Goal: Information Seeking & Learning: Learn about a topic

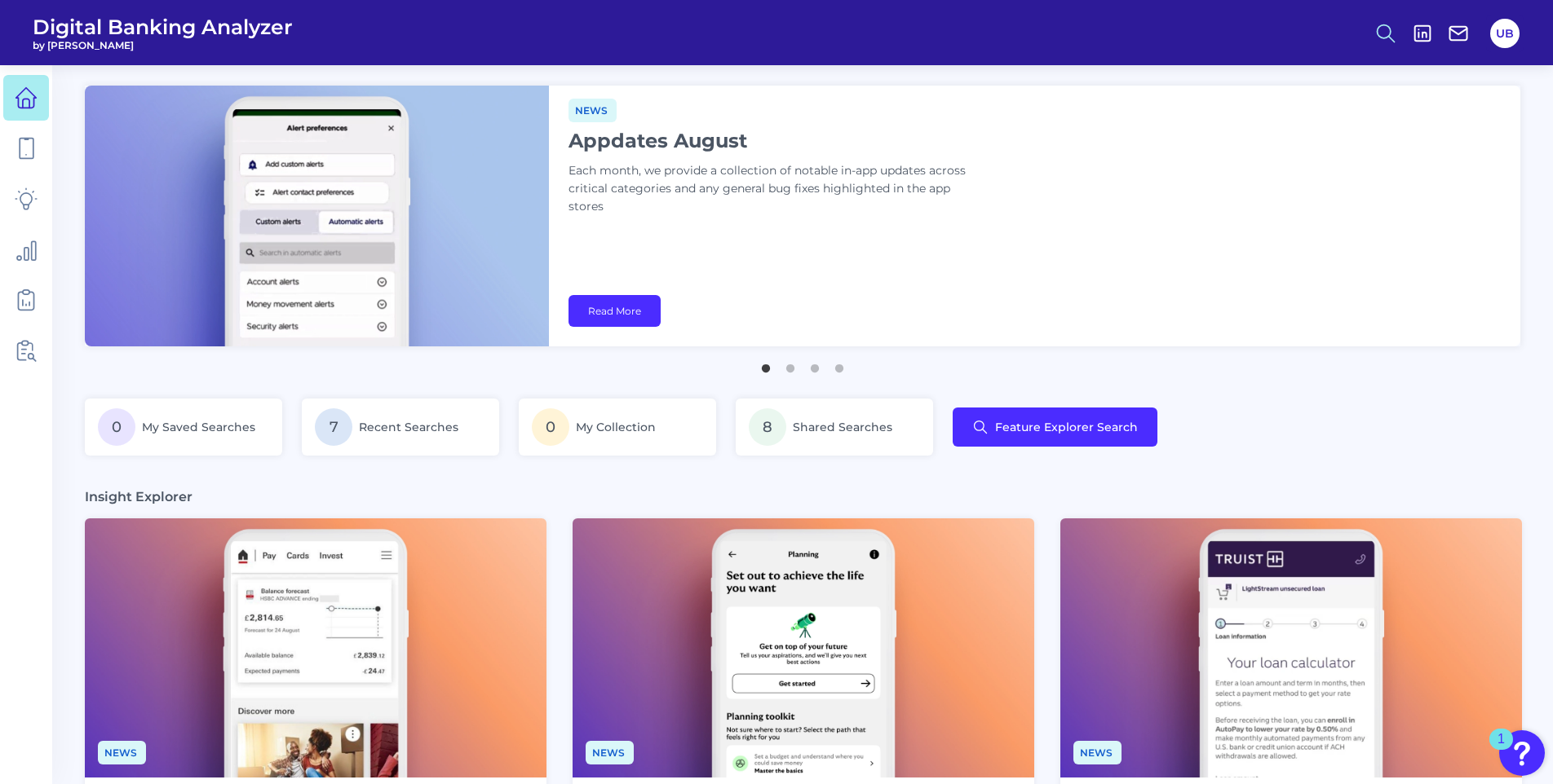
click at [1376, 26] on icon at bounding box center [1385, 34] width 23 height 23
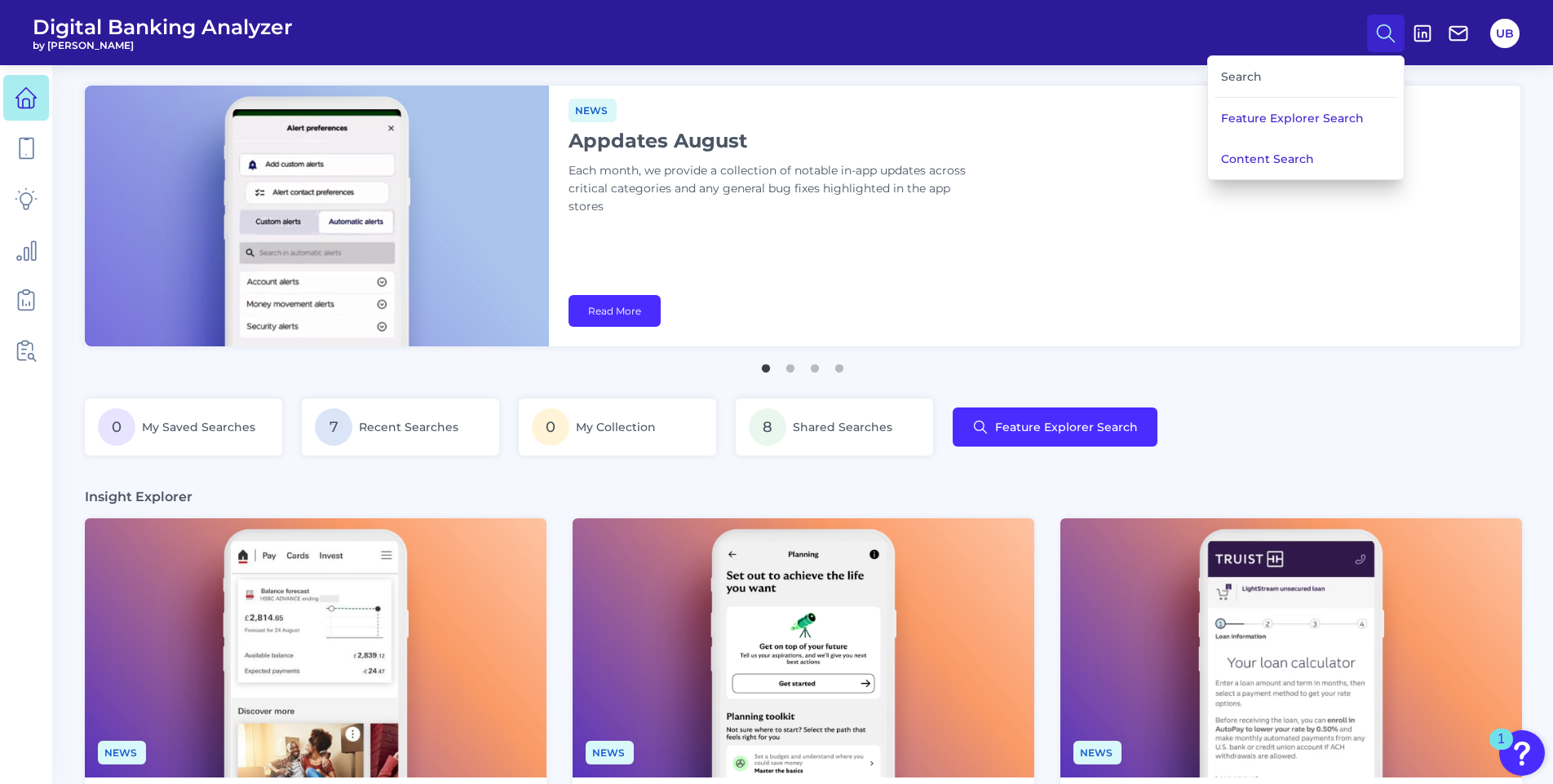
click at [1295, 73] on div "Search" at bounding box center [1306, 76] width 183 height 42
click at [1262, 131] on button "Feature Explorer Search" at bounding box center [1306, 118] width 196 height 41
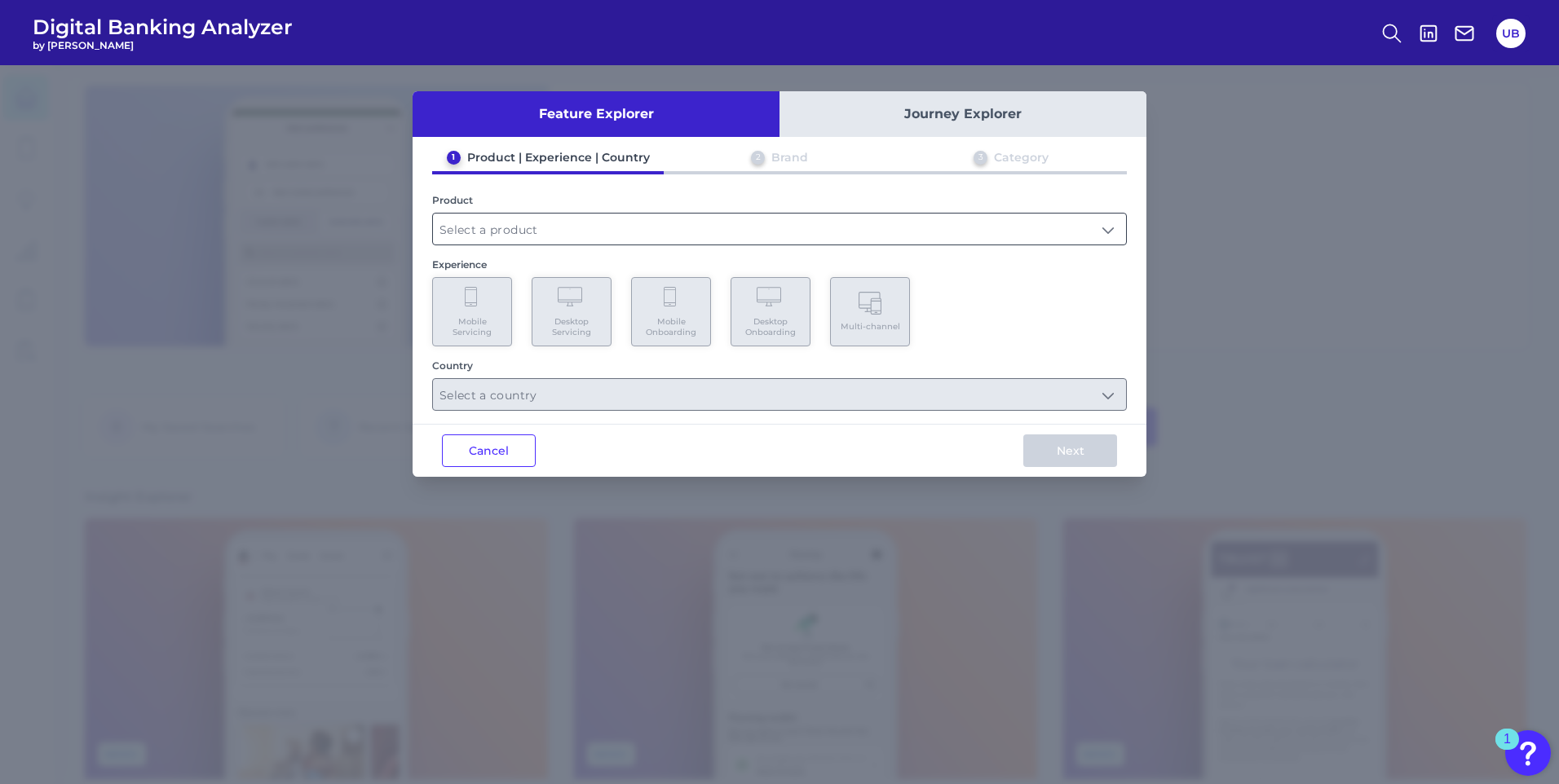
click at [815, 229] on input "text" at bounding box center [780, 228] width 693 height 31
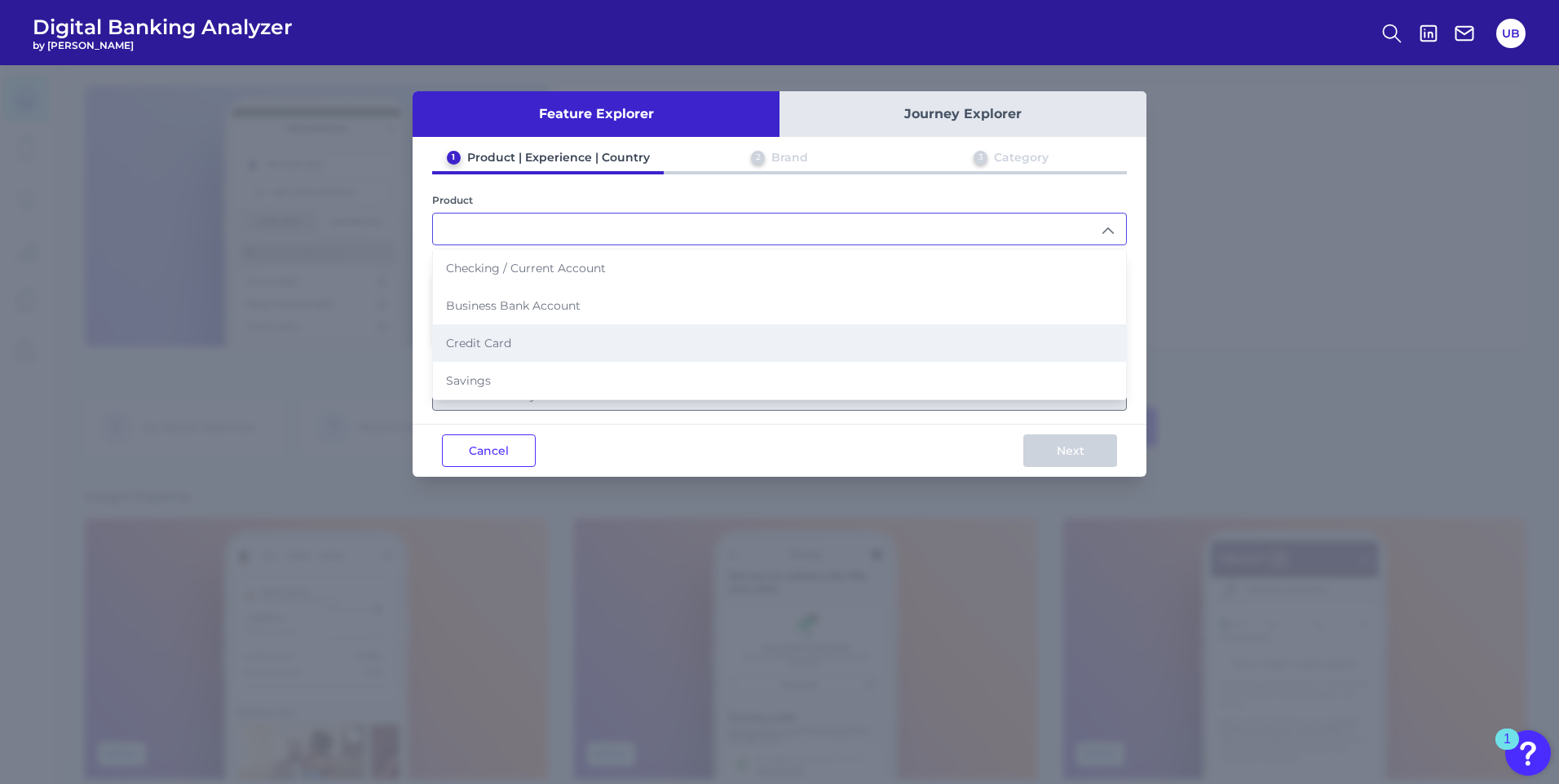
click at [754, 344] on li "Credit Card" at bounding box center [780, 343] width 693 height 37
type input "Credit Card"
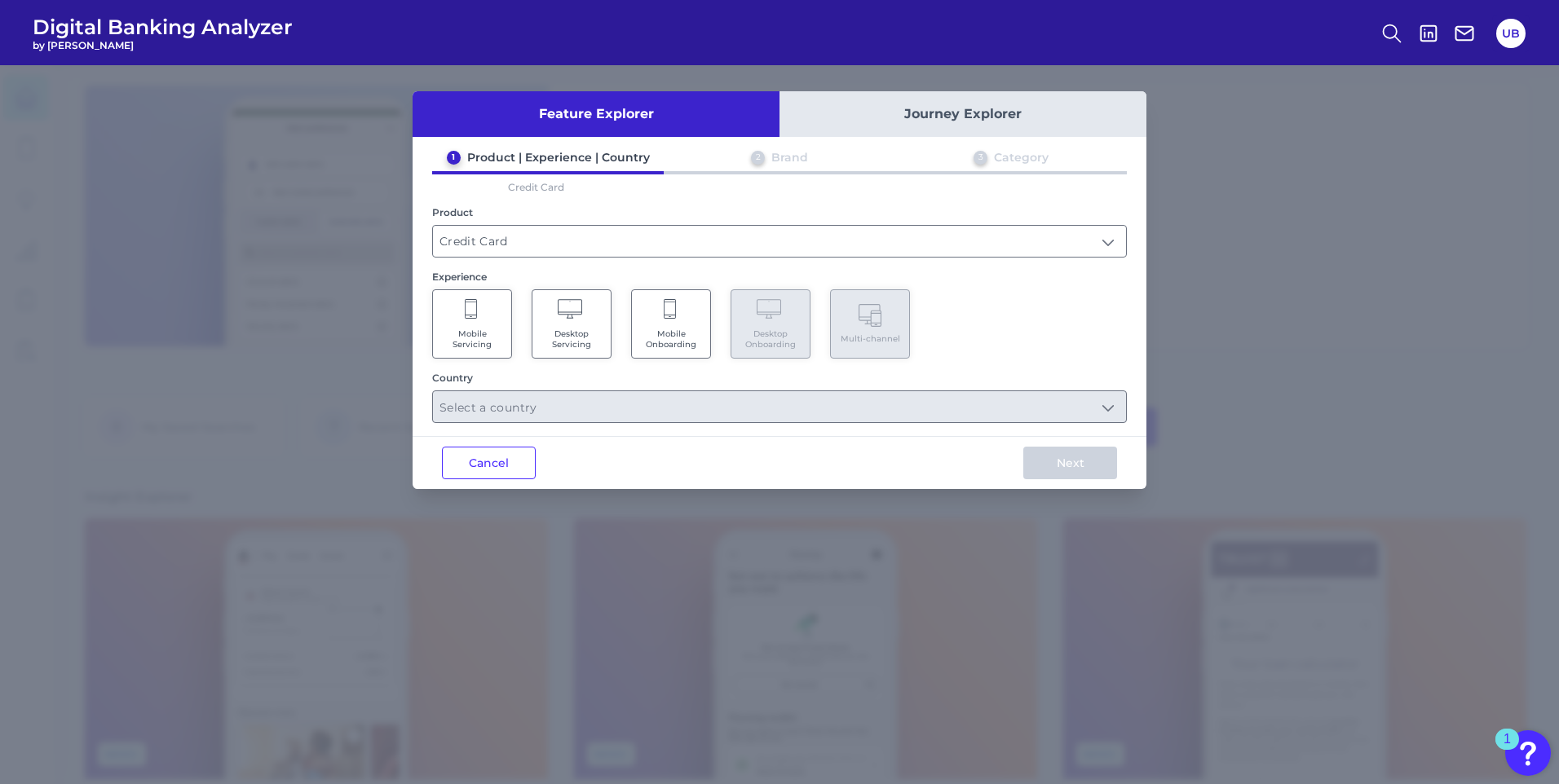
click at [672, 346] on span "Mobile Onboarding" at bounding box center [671, 339] width 62 height 21
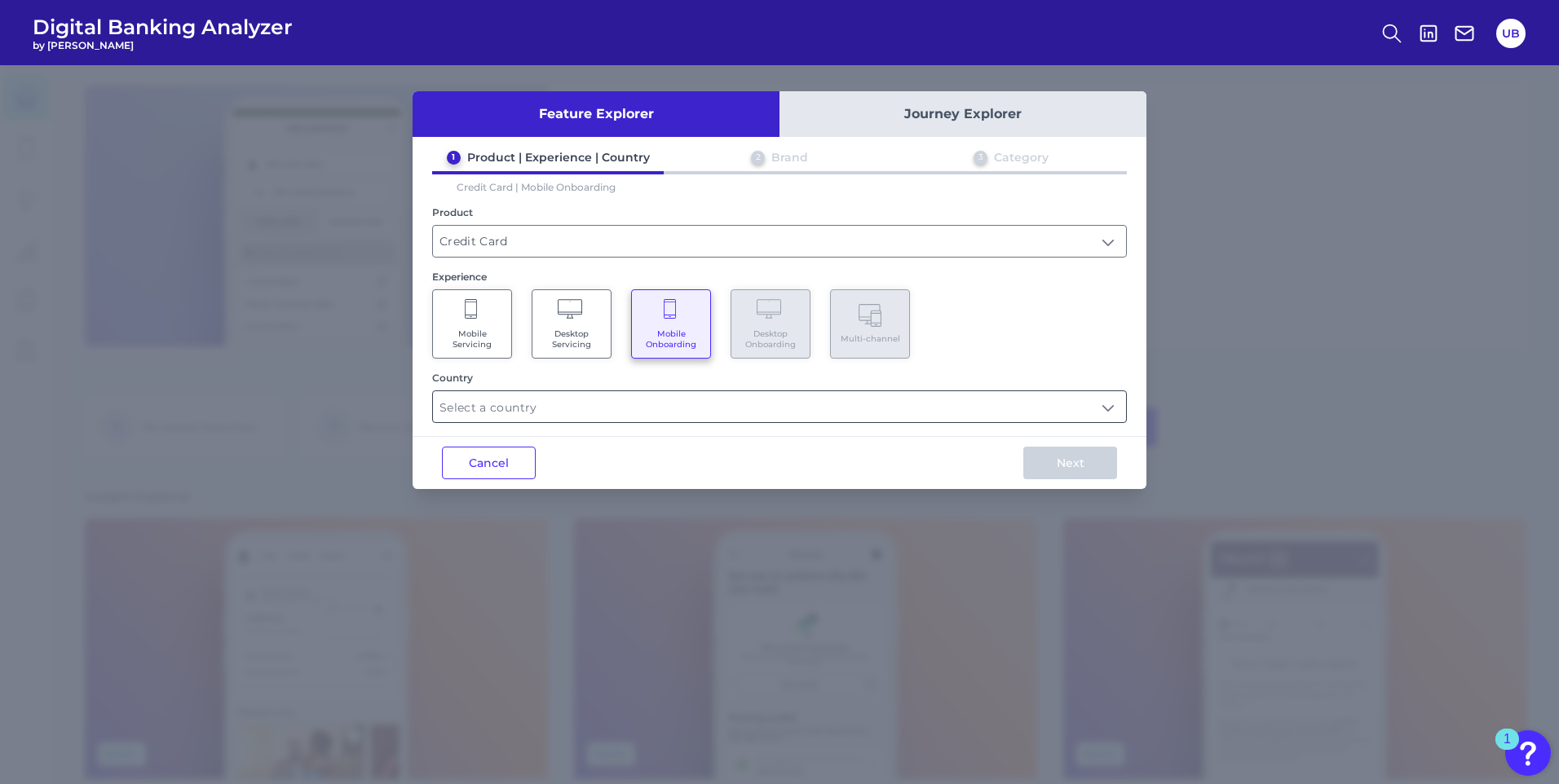
click at [674, 400] on input "text" at bounding box center [780, 406] width 693 height 31
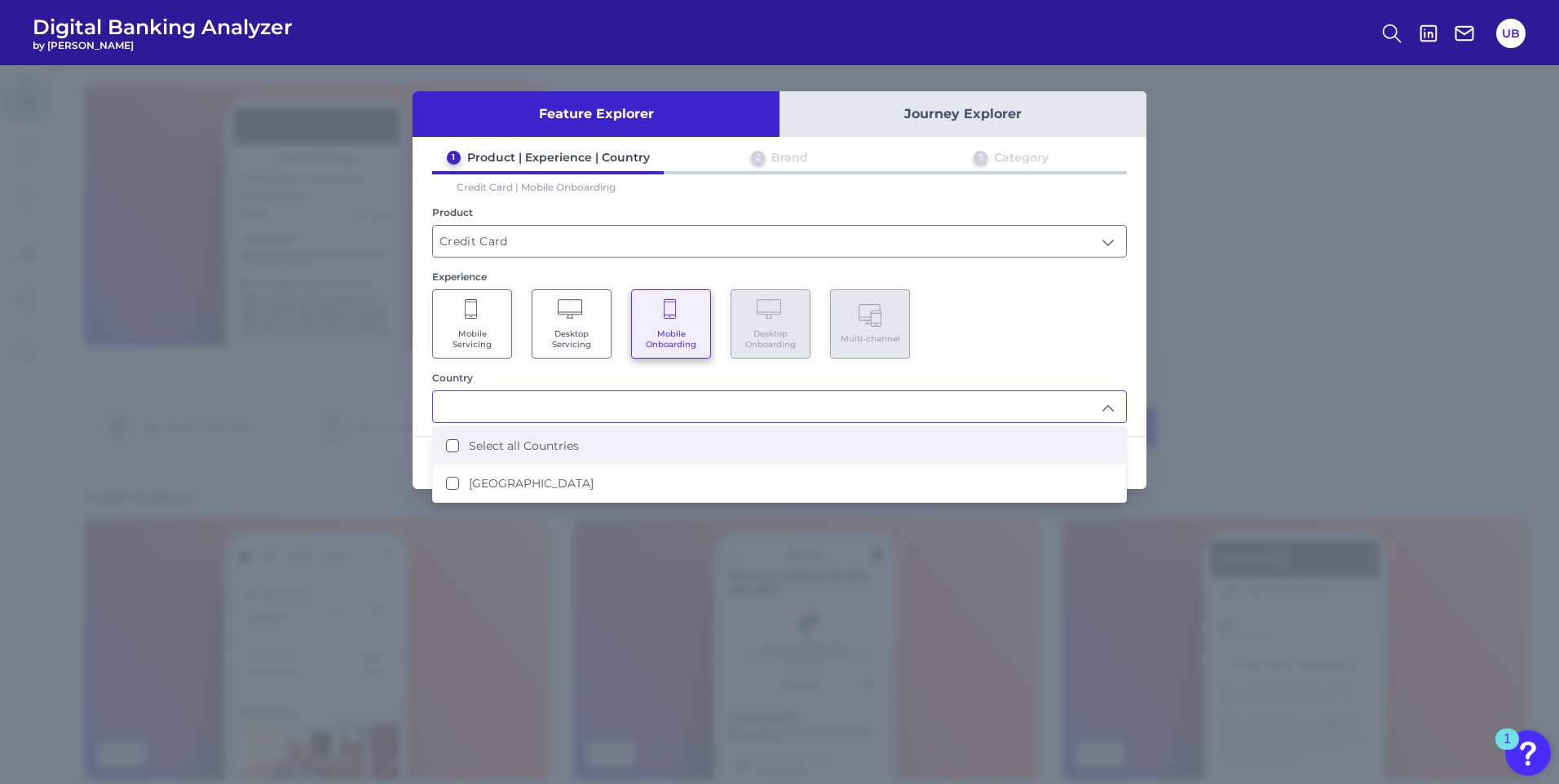
click at [656, 452] on li "Select all Countries" at bounding box center [780, 446] width 693 height 37
type input "Select all Countries"
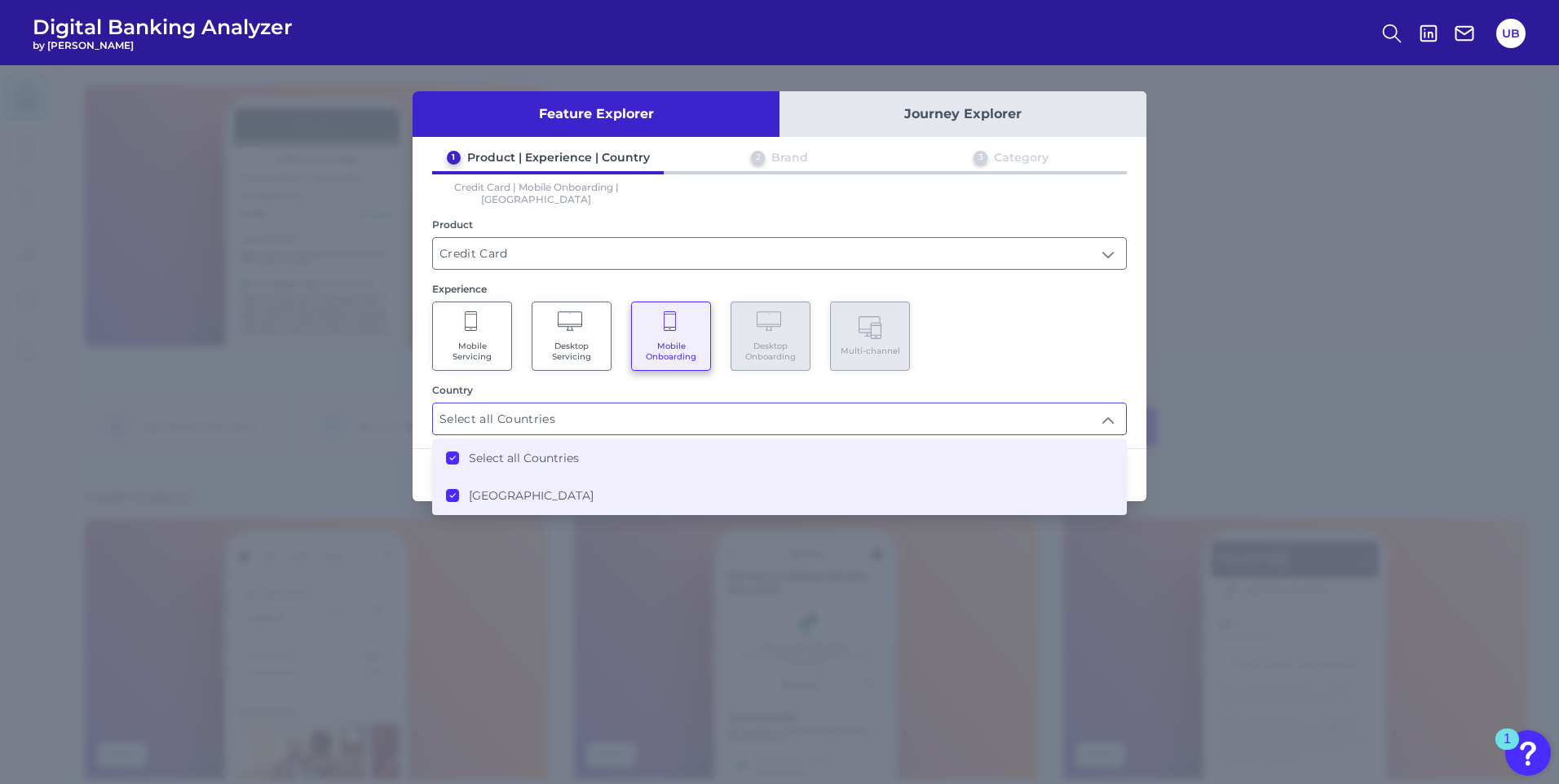
scroll to position [1, 0]
click at [1072, 332] on div "Mobile Servicing Desktop Servicing Mobile Onboarding Desktop Onboarding Multi-c…" at bounding box center [780, 336] width 695 height 69
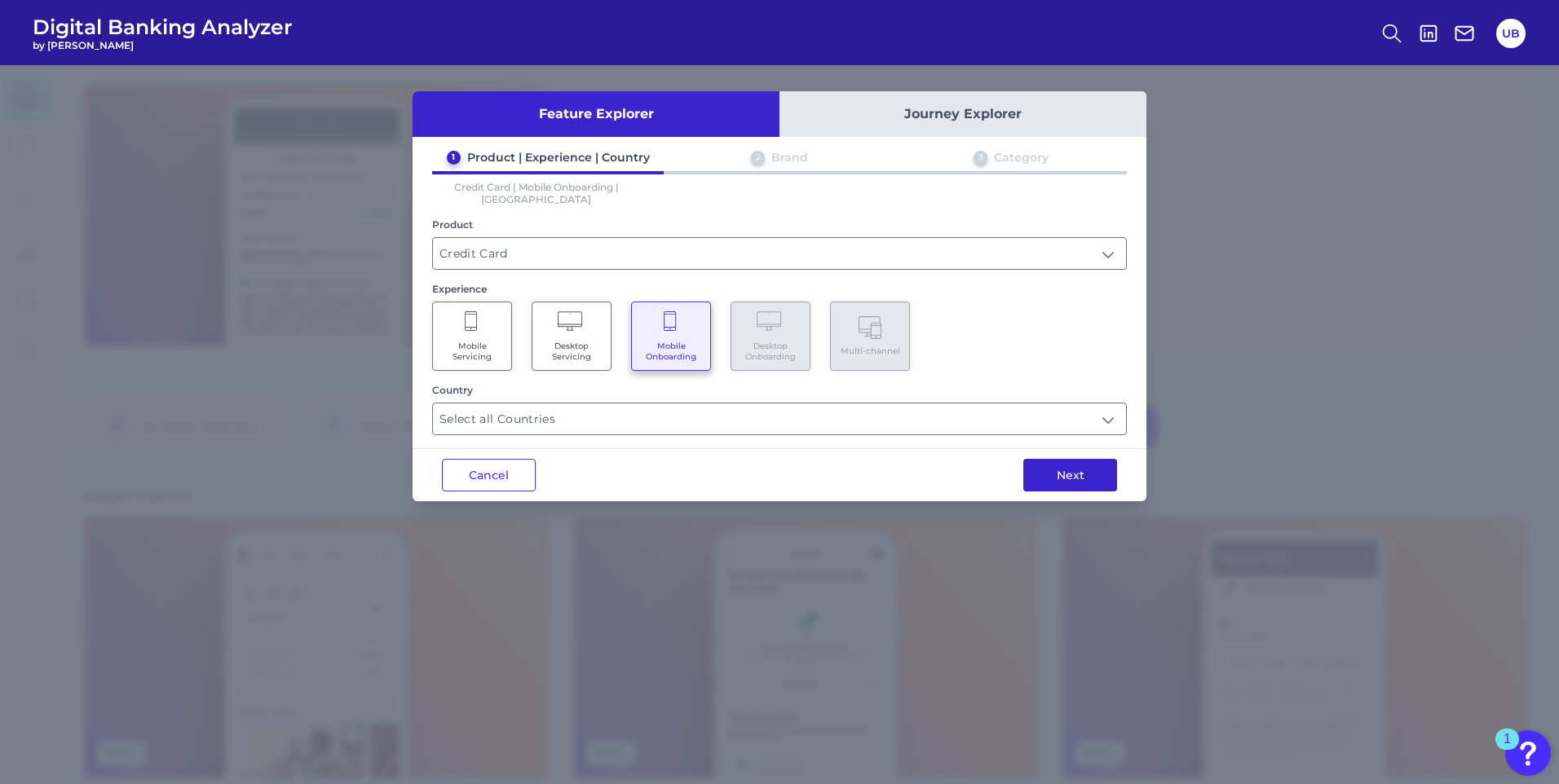
click at [1070, 467] on button "Next" at bounding box center [1070, 475] width 94 height 33
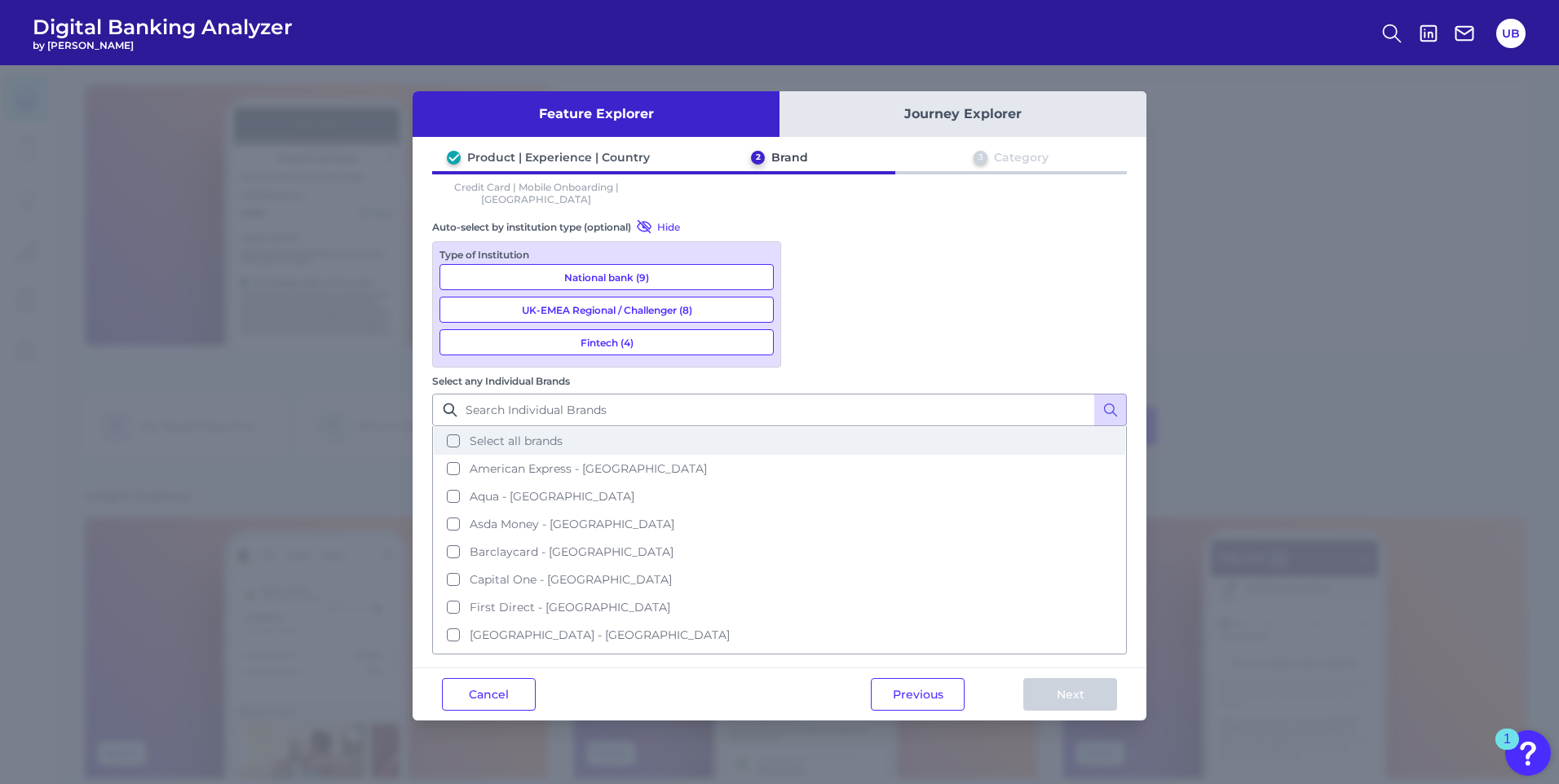
click at [810, 427] on button "Select all brands" at bounding box center [780, 441] width 691 height 28
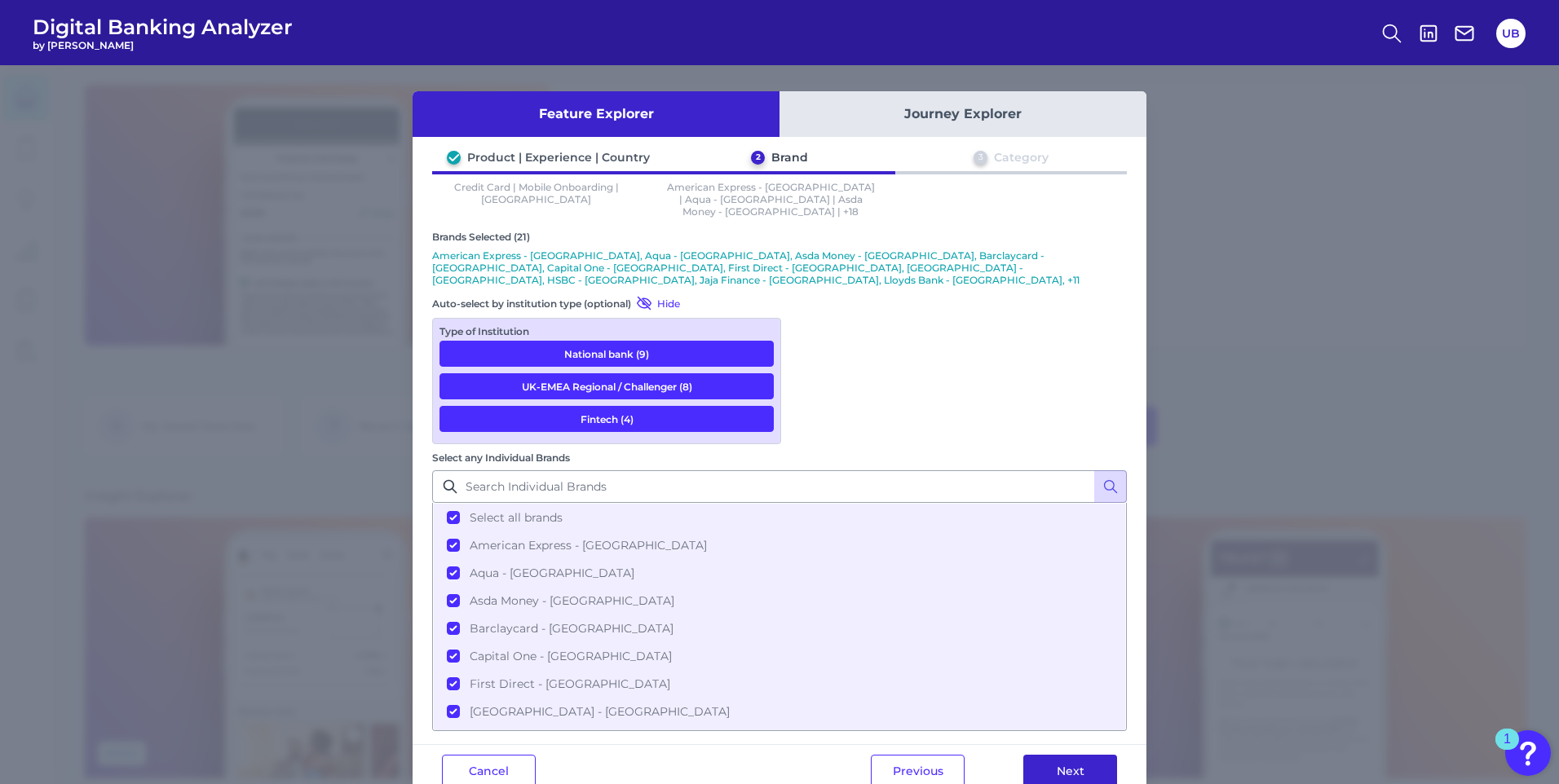
click at [1079, 755] on button "Next" at bounding box center [1070, 771] width 94 height 33
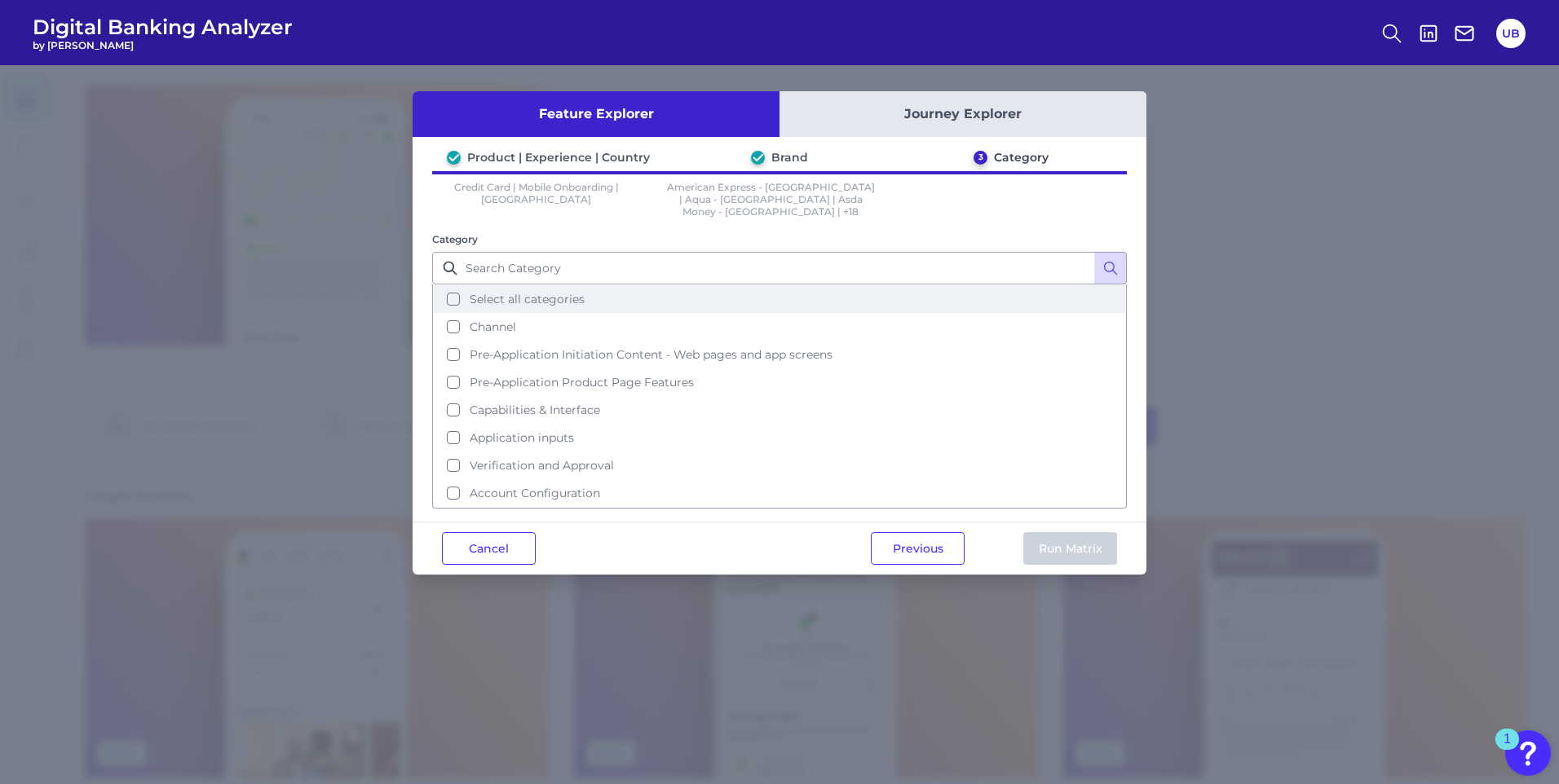
click at [453, 285] on button "Select all categories" at bounding box center [780, 299] width 691 height 28
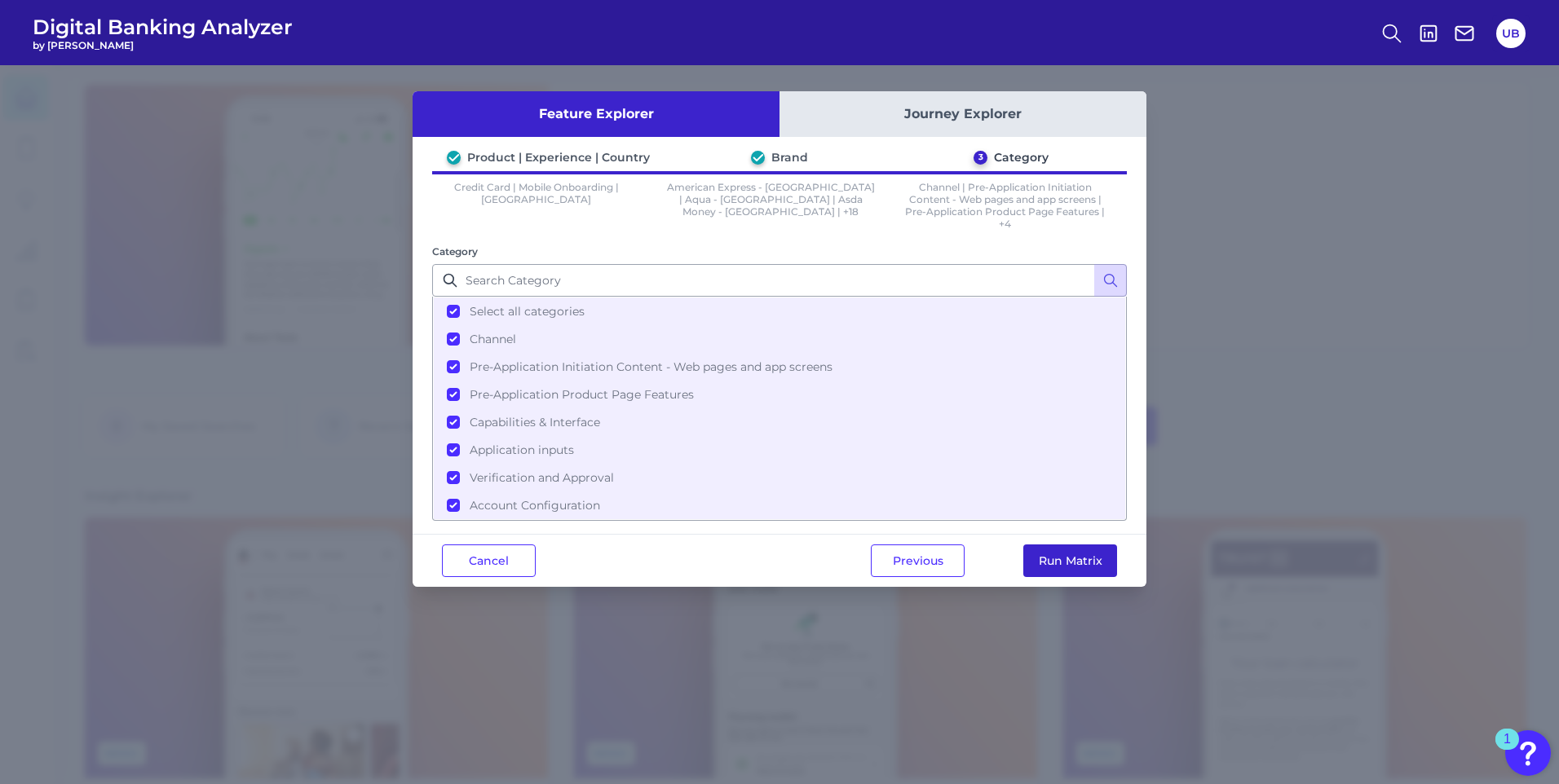
click at [1074, 560] on button "Run Matrix" at bounding box center [1070, 561] width 94 height 33
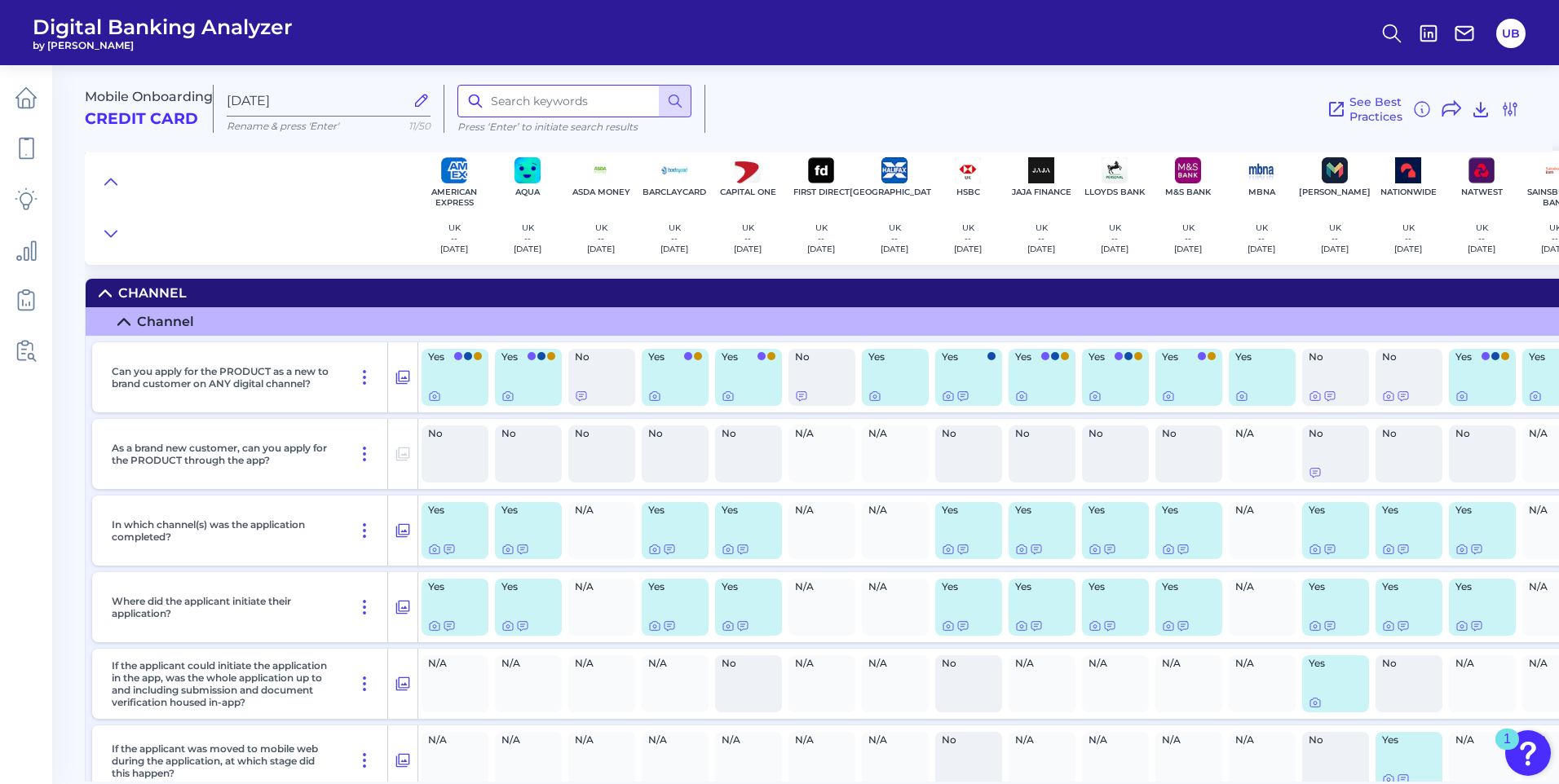
click at [503, 97] on input at bounding box center [574, 101] width 234 height 33
type input "credit limit"
click at [680, 101] on icon at bounding box center [675, 101] width 17 height 17
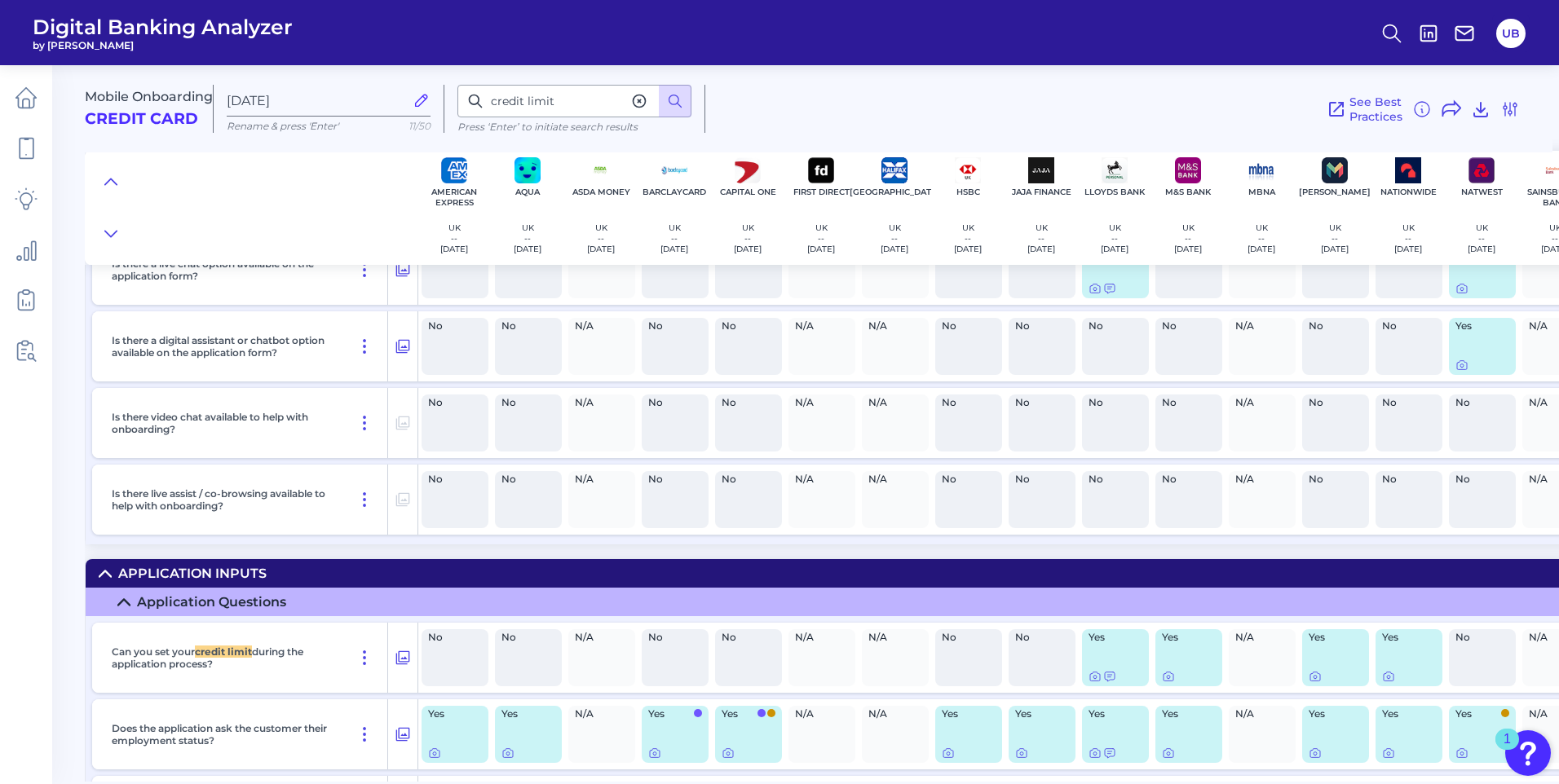
scroll to position [5960, 0]
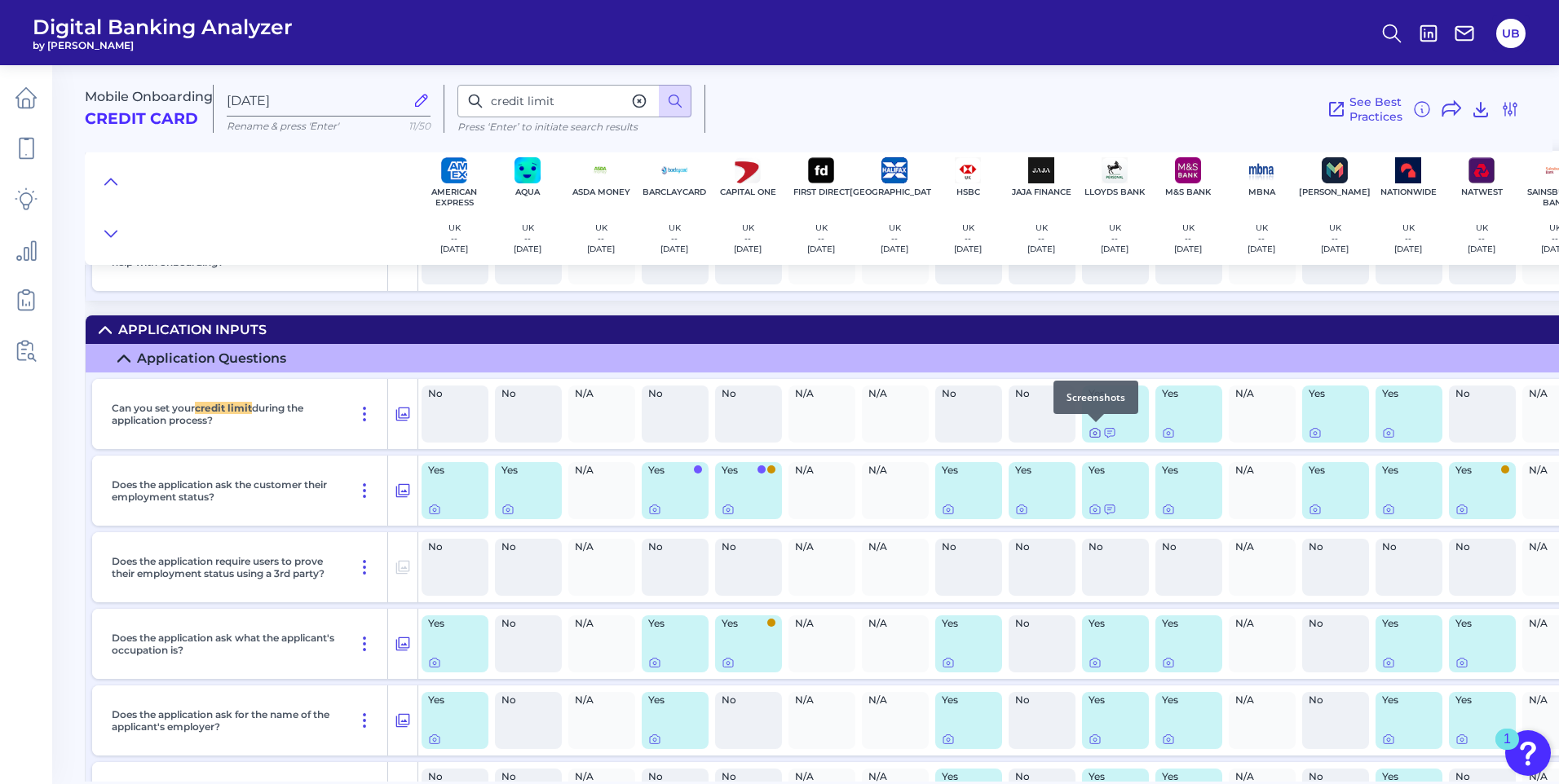
click at [1094, 435] on icon at bounding box center [1095, 434] width 4 height 4
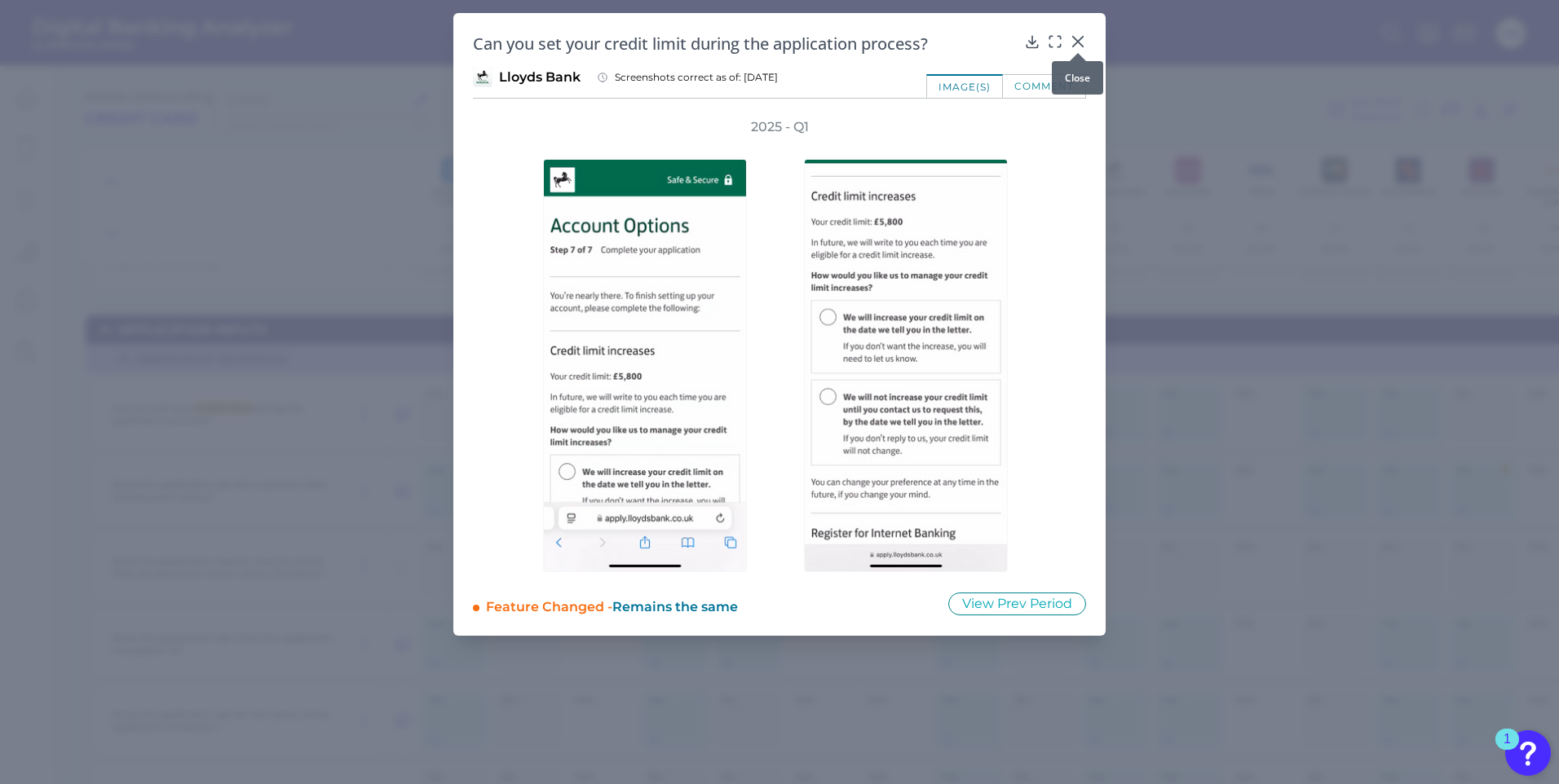
click at [1076, 43] on icon at bounding box center [1078, 42] width 17 height 17
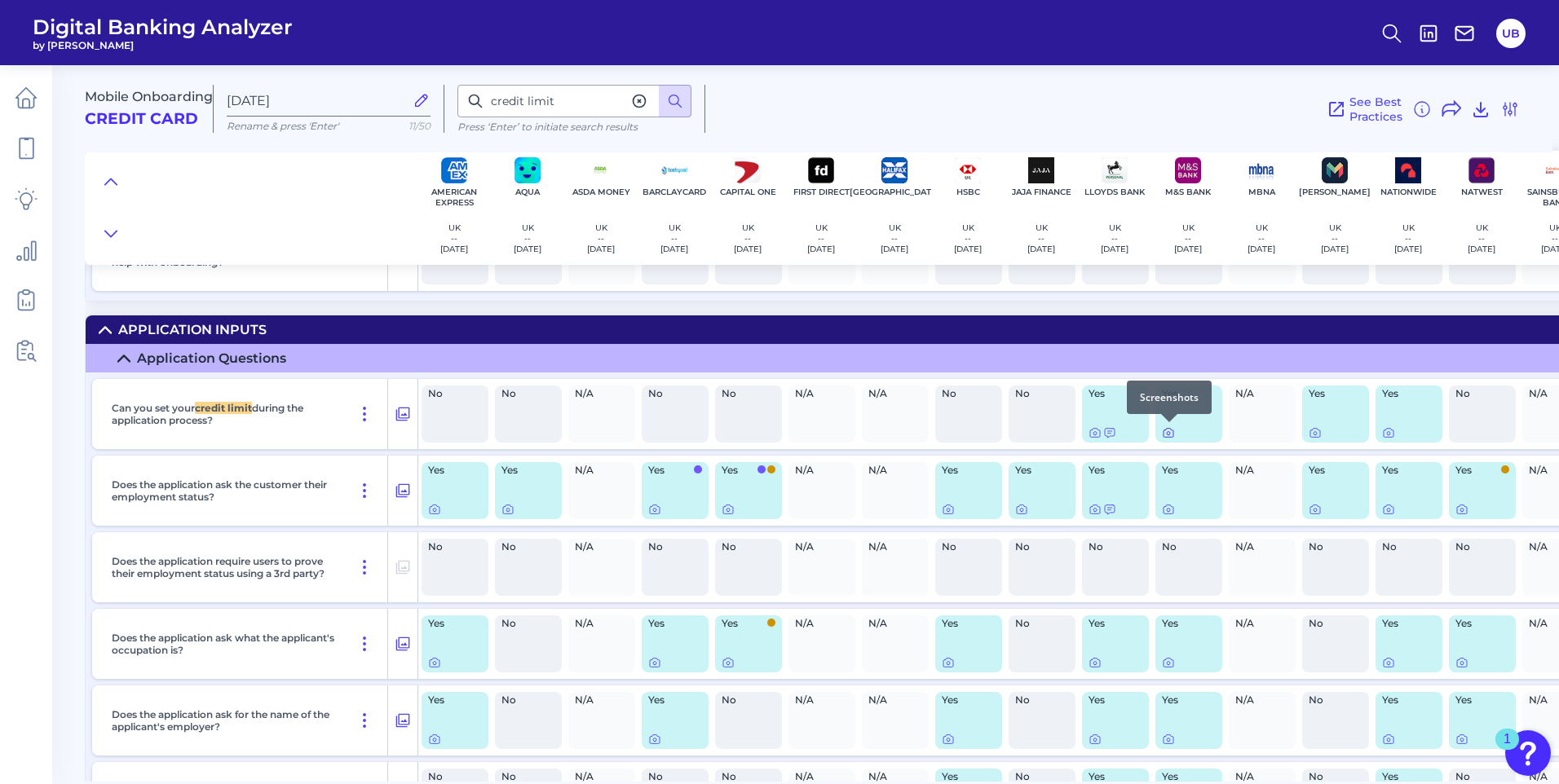
click at [1170, 433] on icon at bounding box center [1169, 434] width 4 height 4
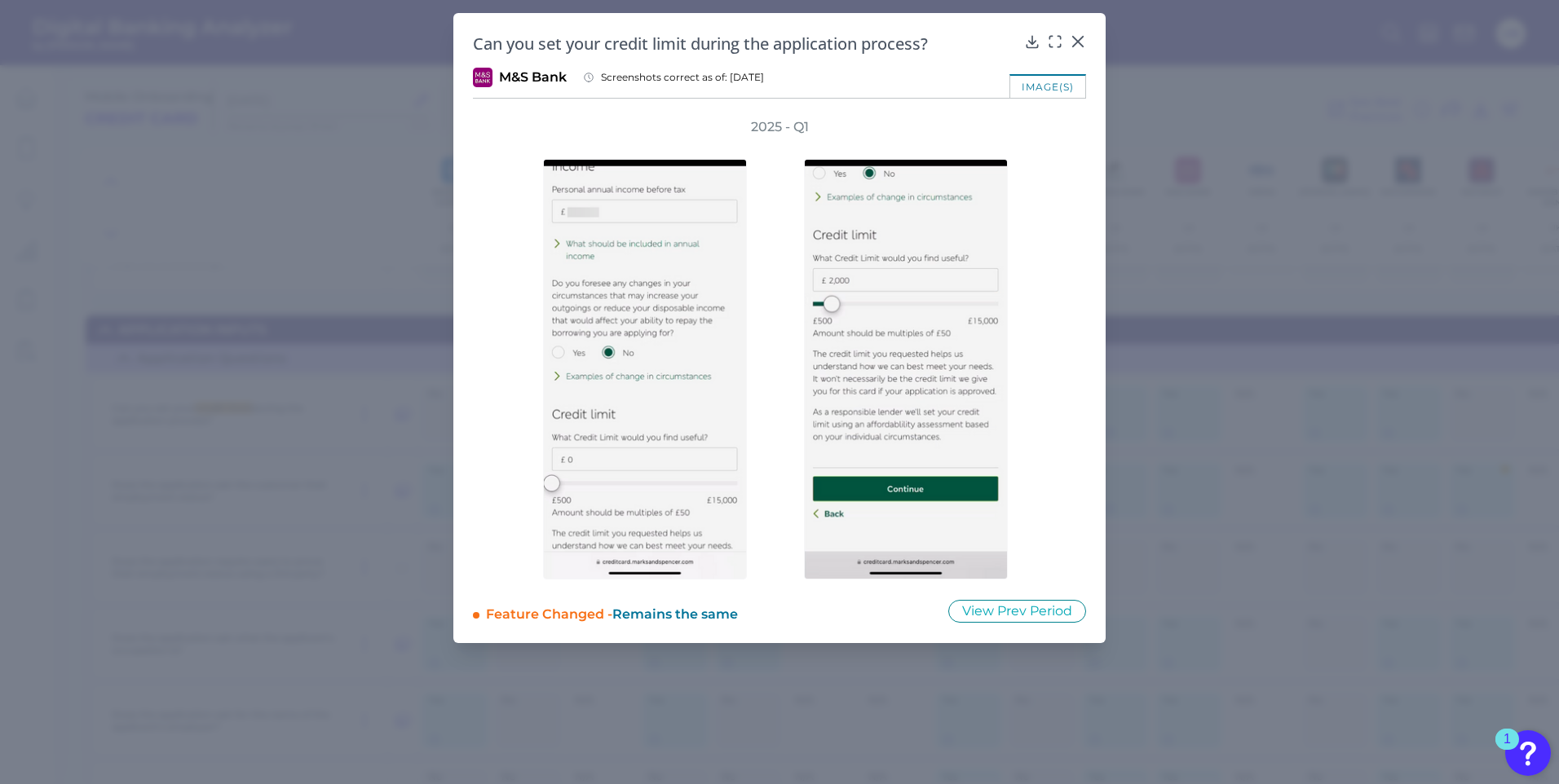
click at [1077, 30] on div "Can you set your credit limit during the application process? M&S Bank Screensh…" at bounding box center [780, 328] width 652 height 630
click at [1076, 44] on icon at bounding box center [1078, 41] width 10 height 10
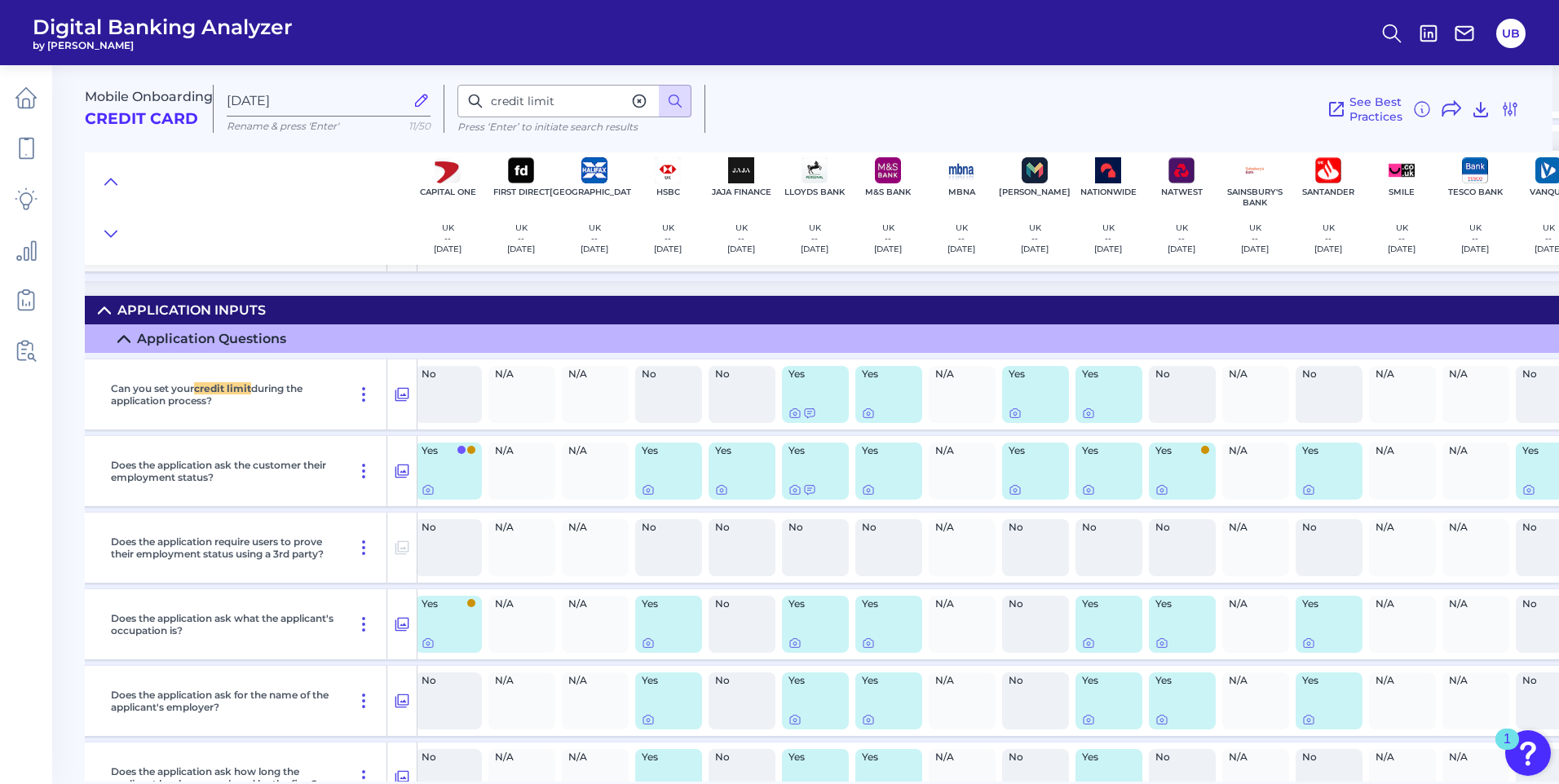
scroll to position [5981, 301]
click at [1011, 413] on icon at bounding box center [1014, 412] width 13 height 13
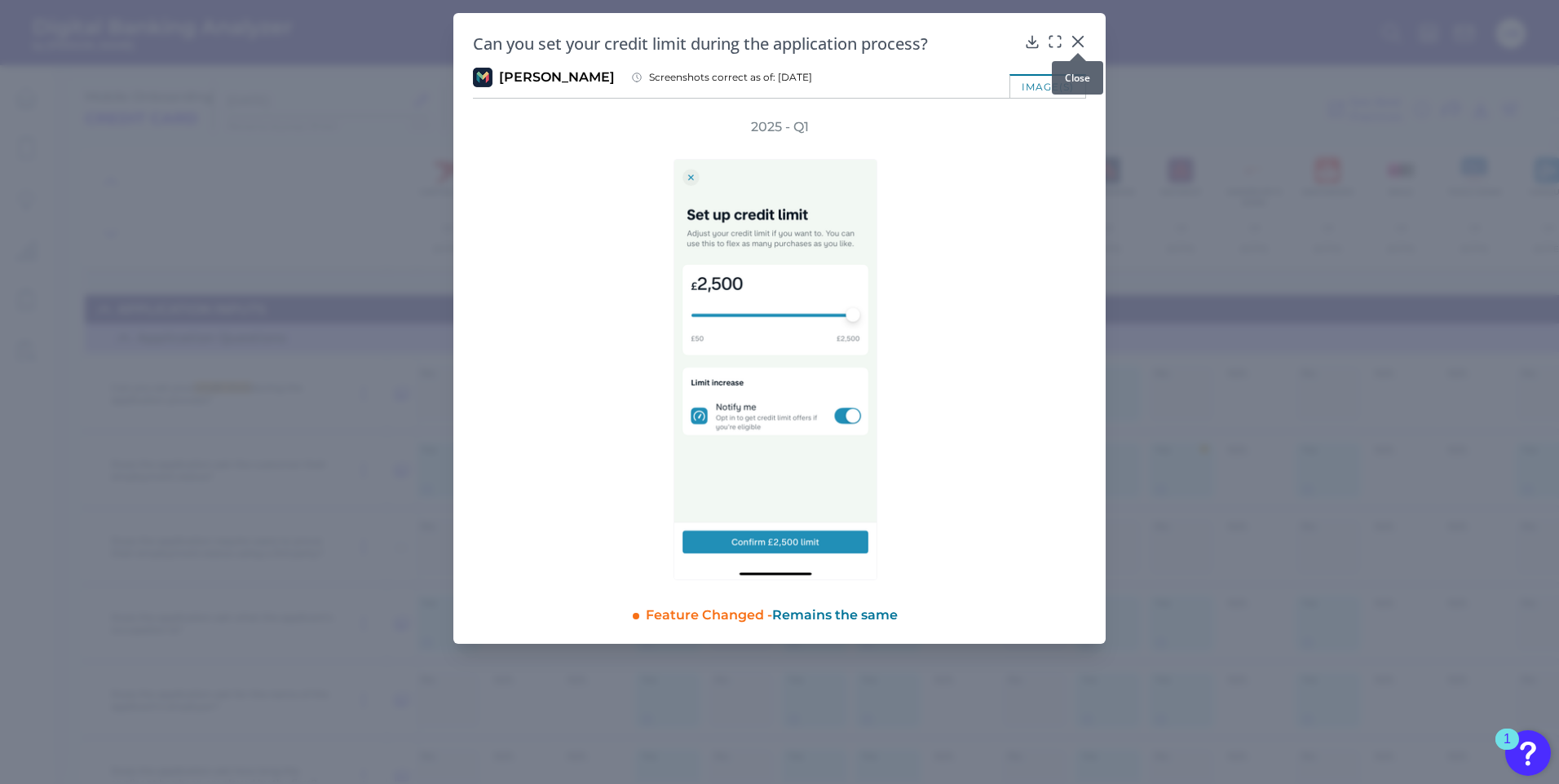
click at [1076, 43] on div "Can you set your credit limit during the application process?" at bounding box center [780, 44] width 613 height 22
click at [1076, 43] on icon at bounding box center [1078, 42] width 17 height 17
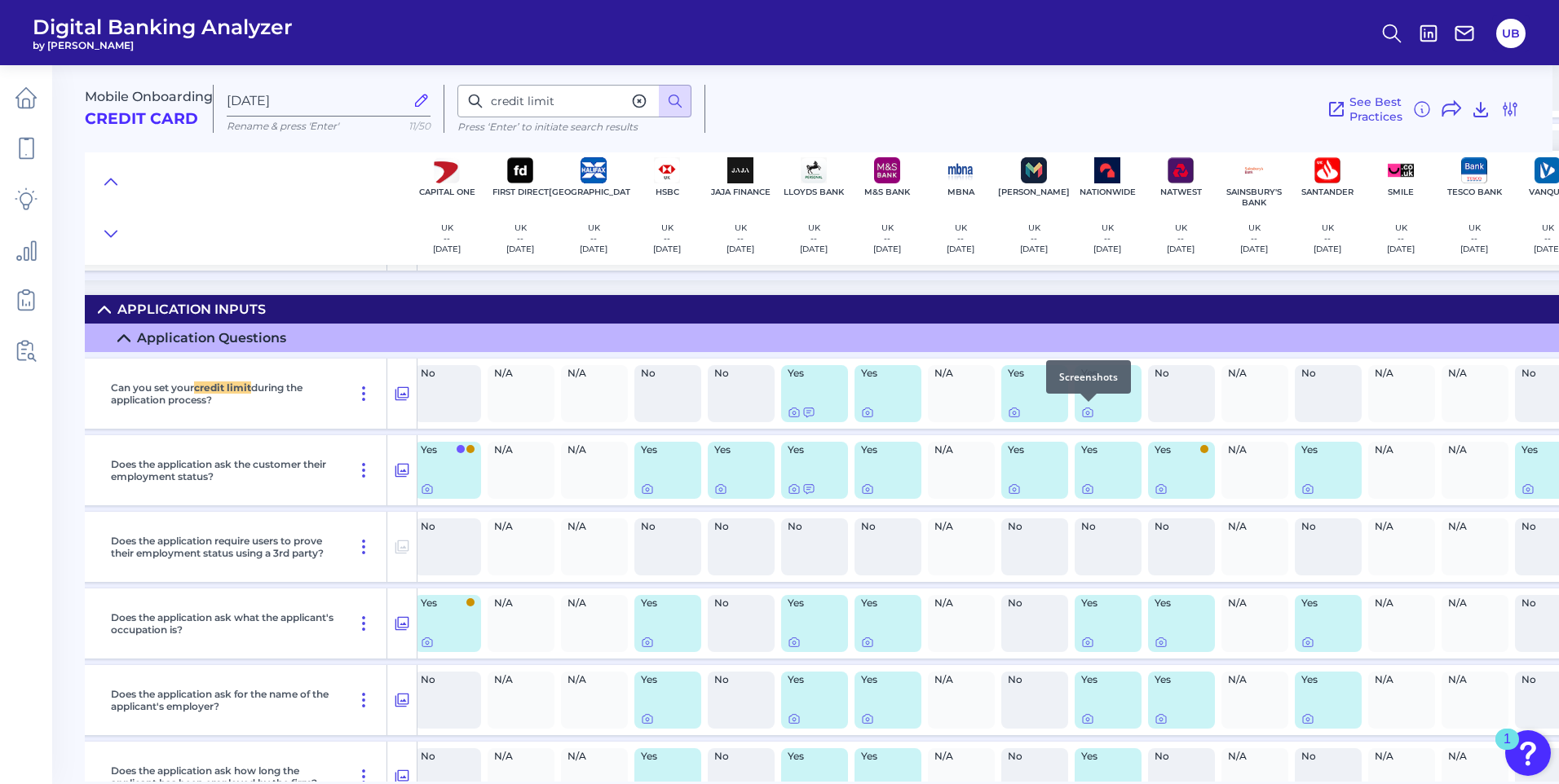
click at [1084, 410] on div at bounding box center [1089, 402] width 17 height 17
click at [1087, 412] on icon at bounding box center [1088, 412] width 13 height 13
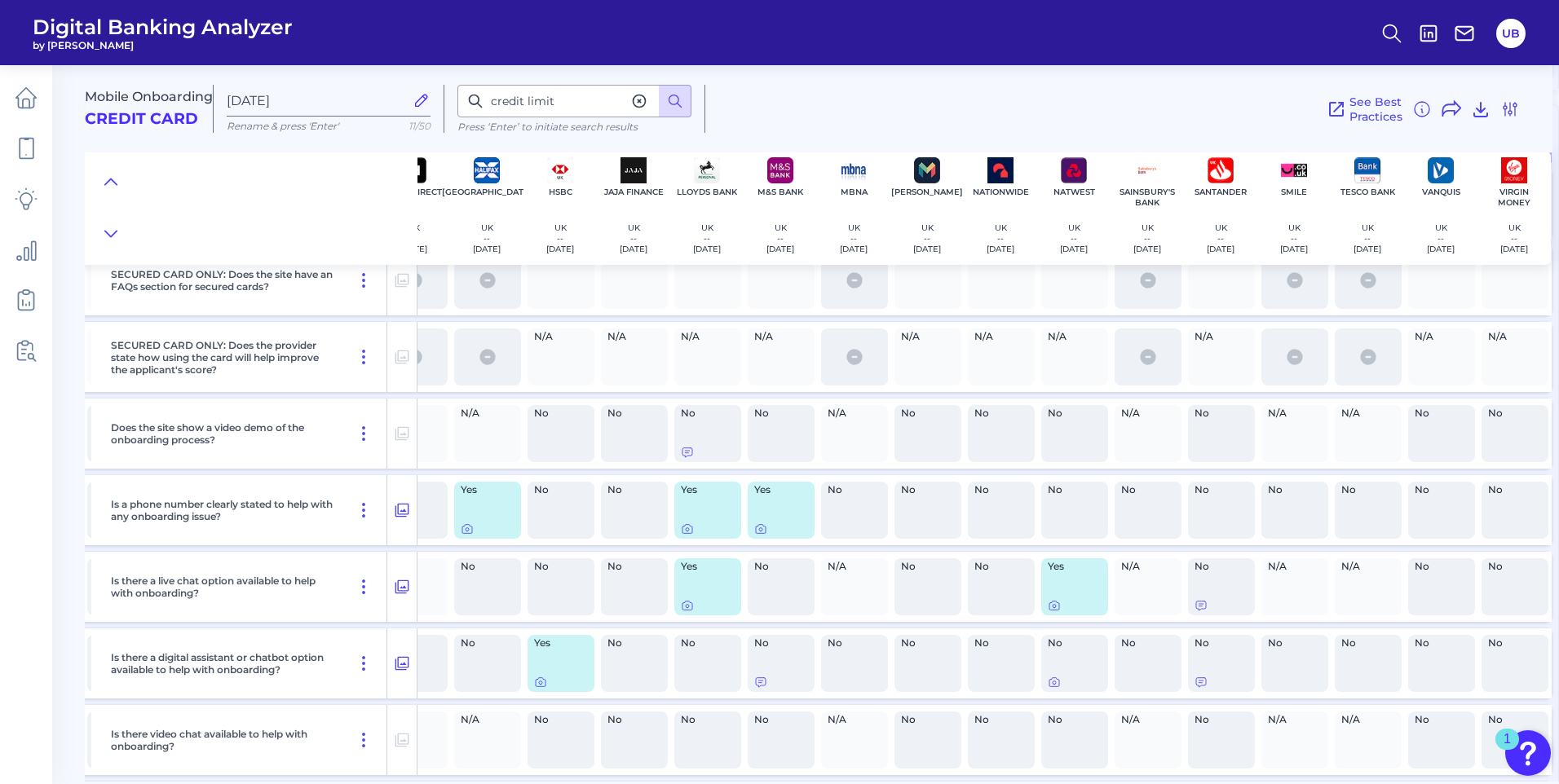
scroll to position [897, 414]
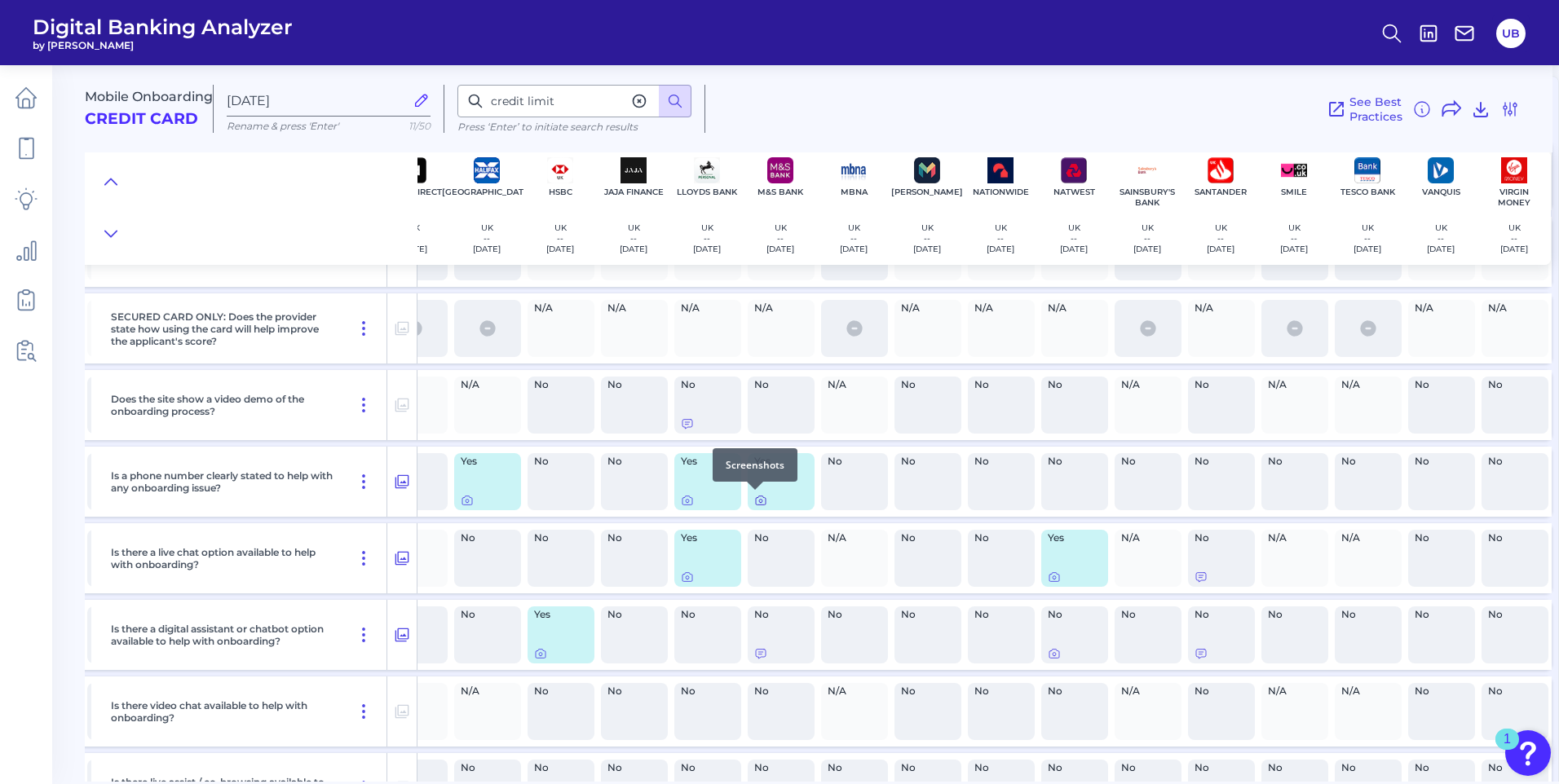
click at [755, 501] on icon at bounding box center [761, 501] width 13 height 13
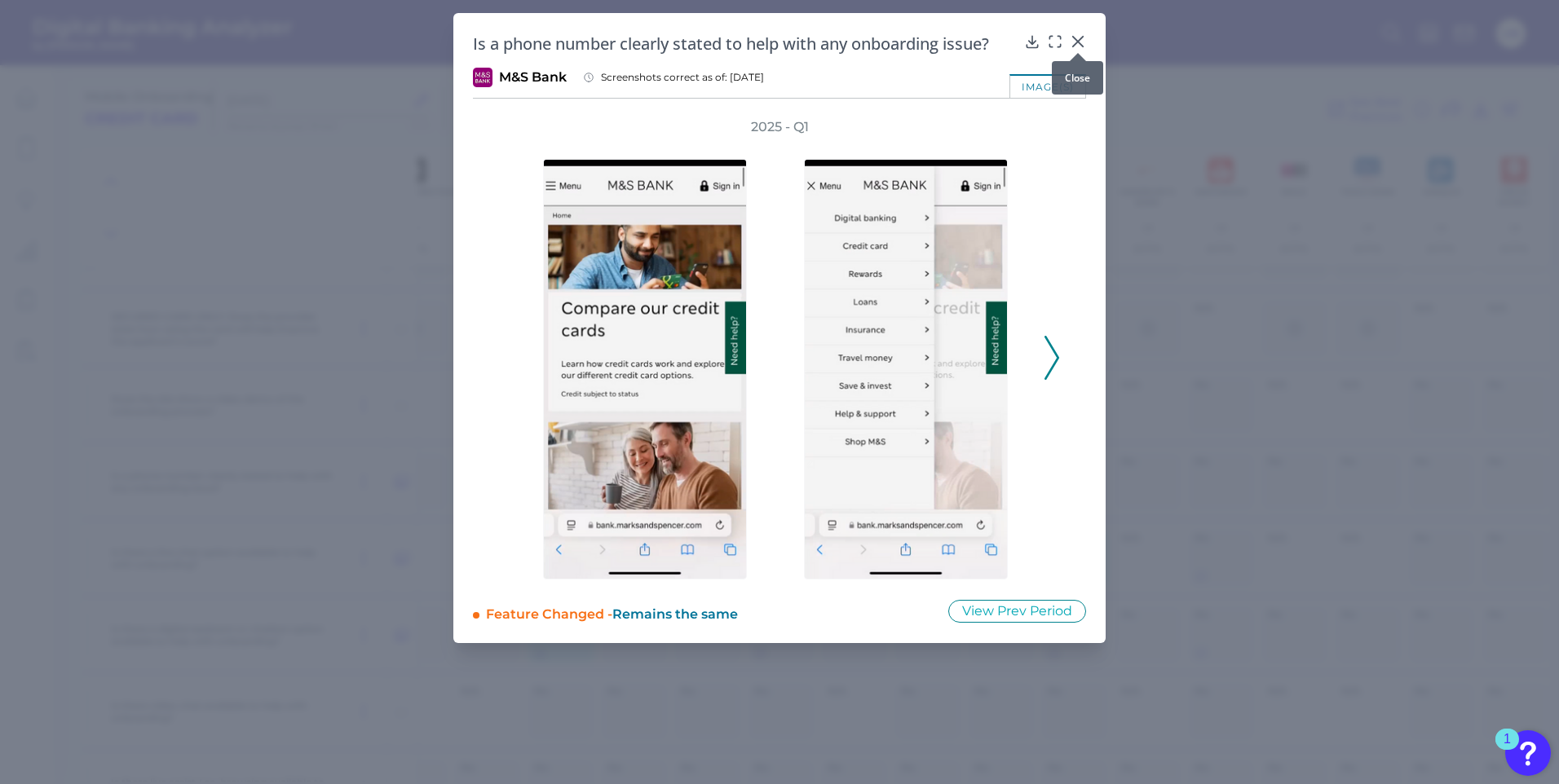
click at [1078, 36] on icon at bounding box center [1078, 42] width 17 height 17
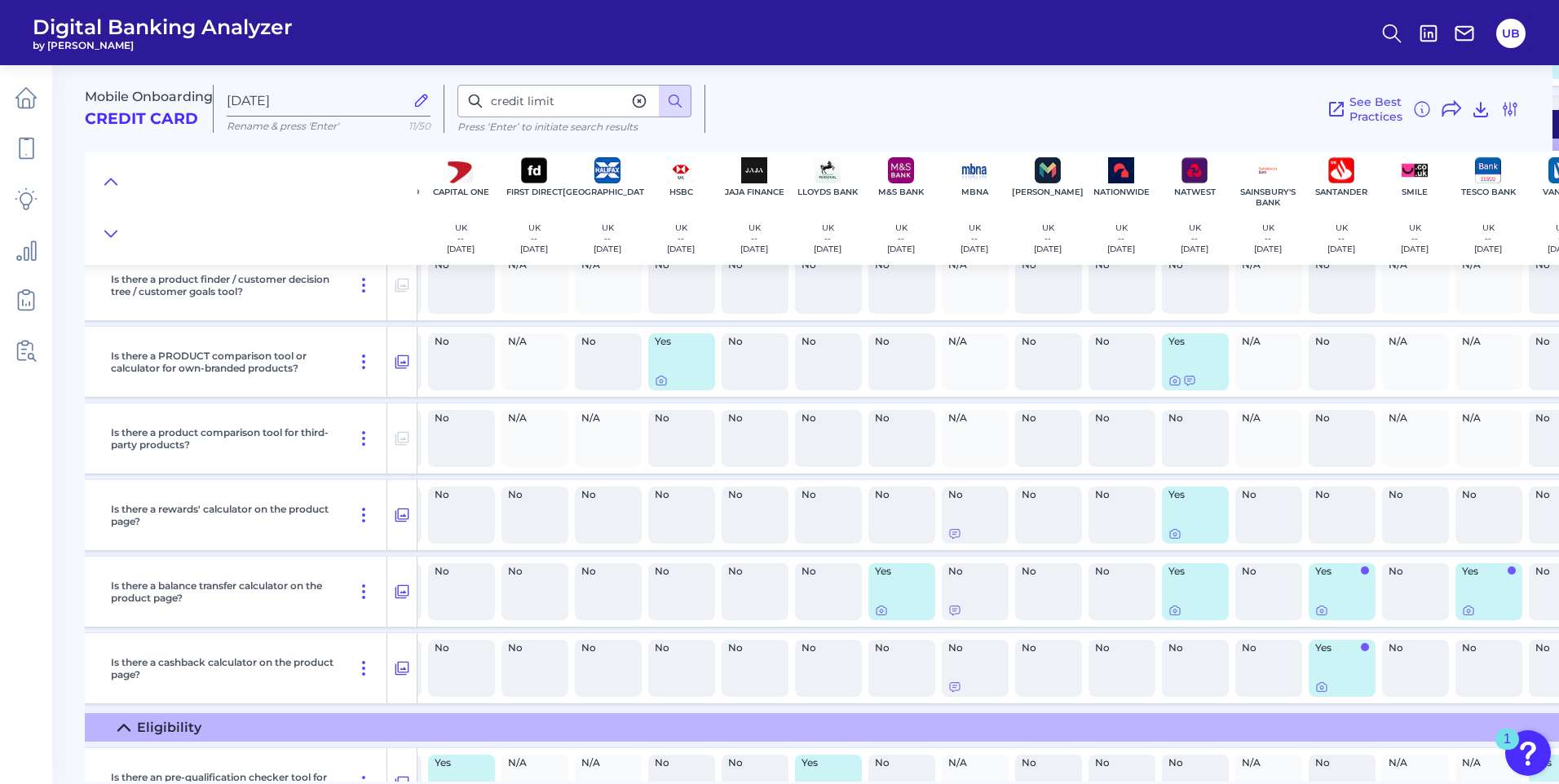
scroll to position [1793, 287]
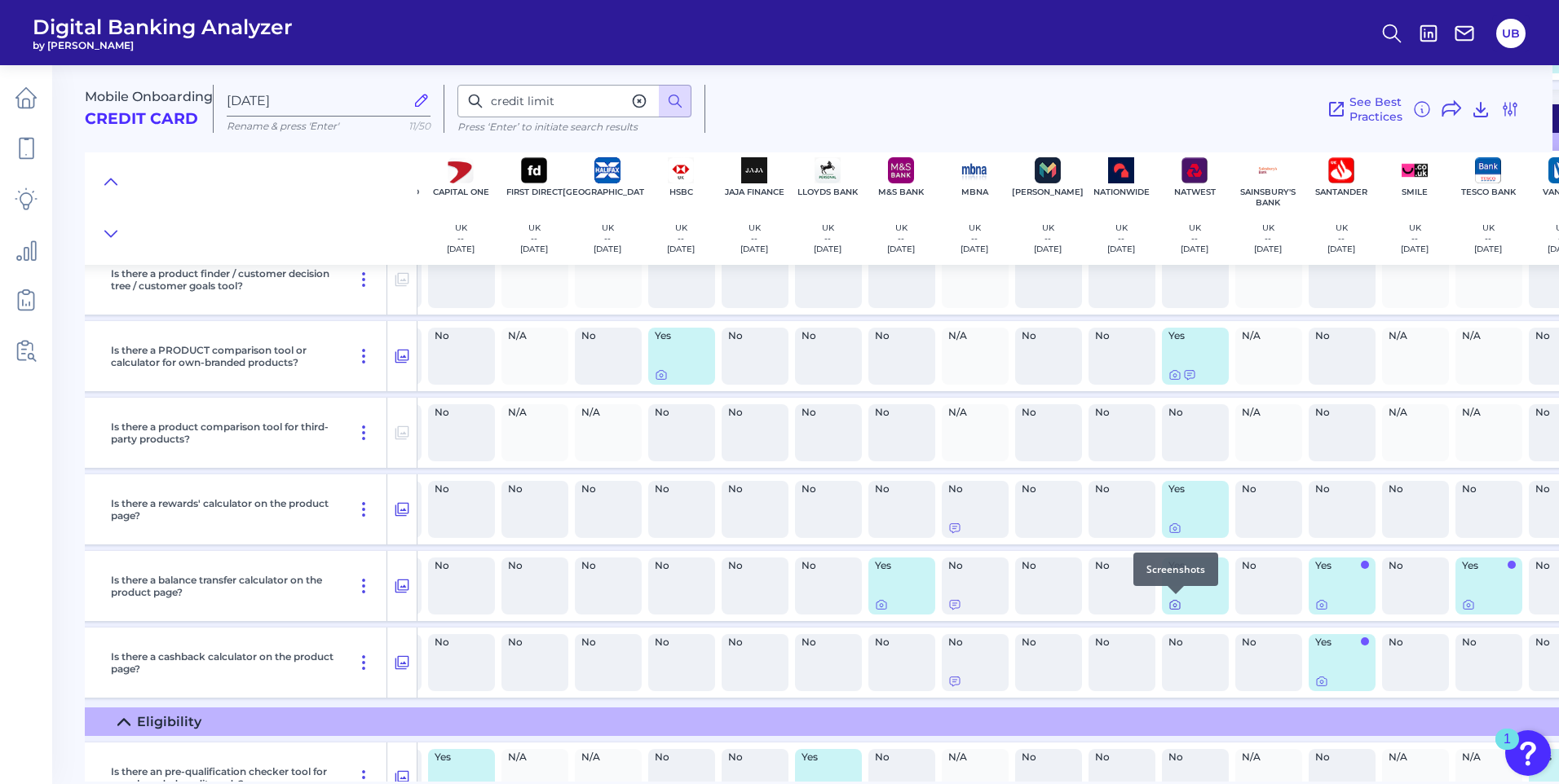
click at [1170, 607] on icon at bounding box center [1174, 605] width 10 height 9
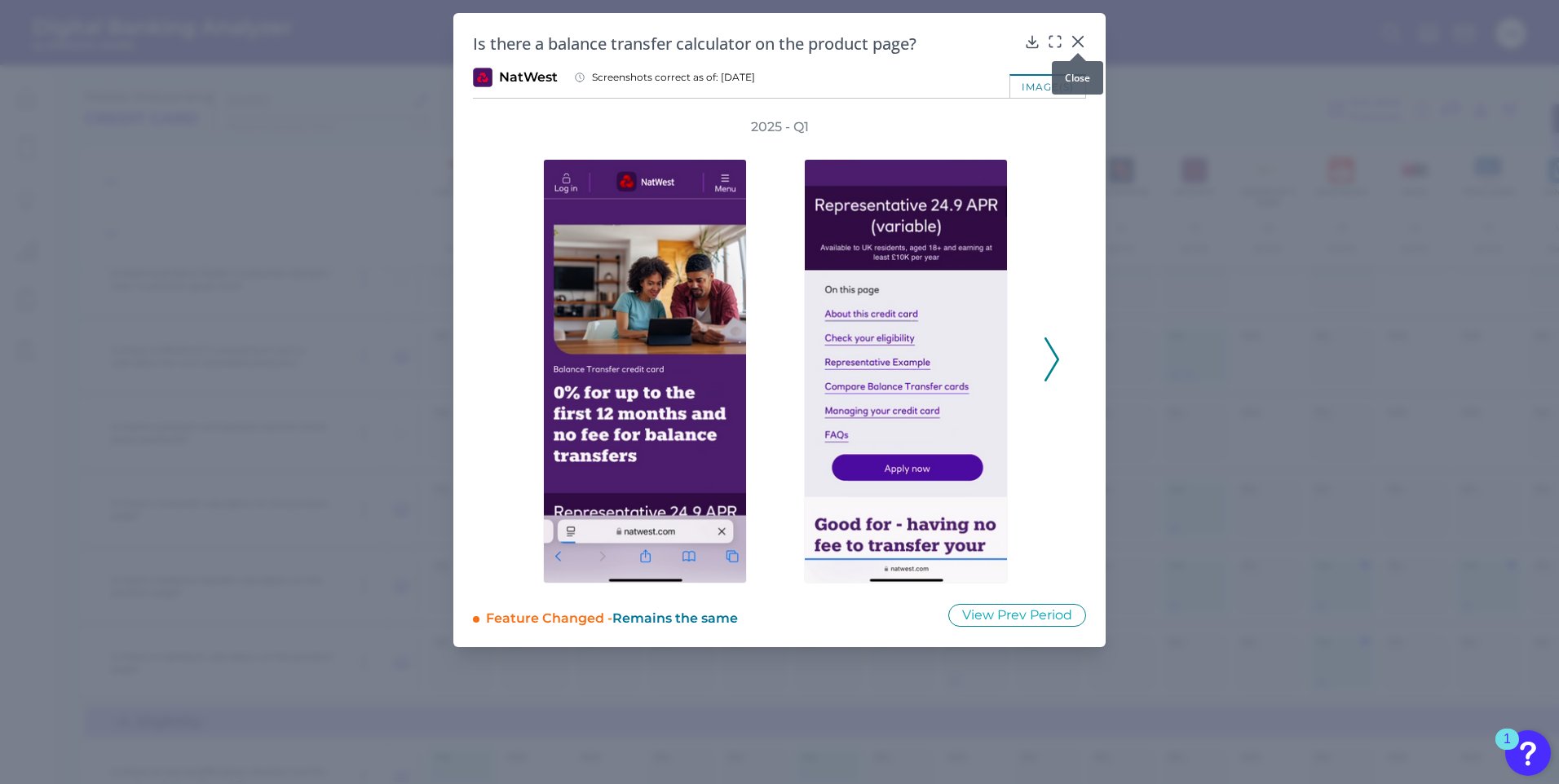
click at [1073, 38] on icon at bounding box center [1078, 42] width 17 height 17
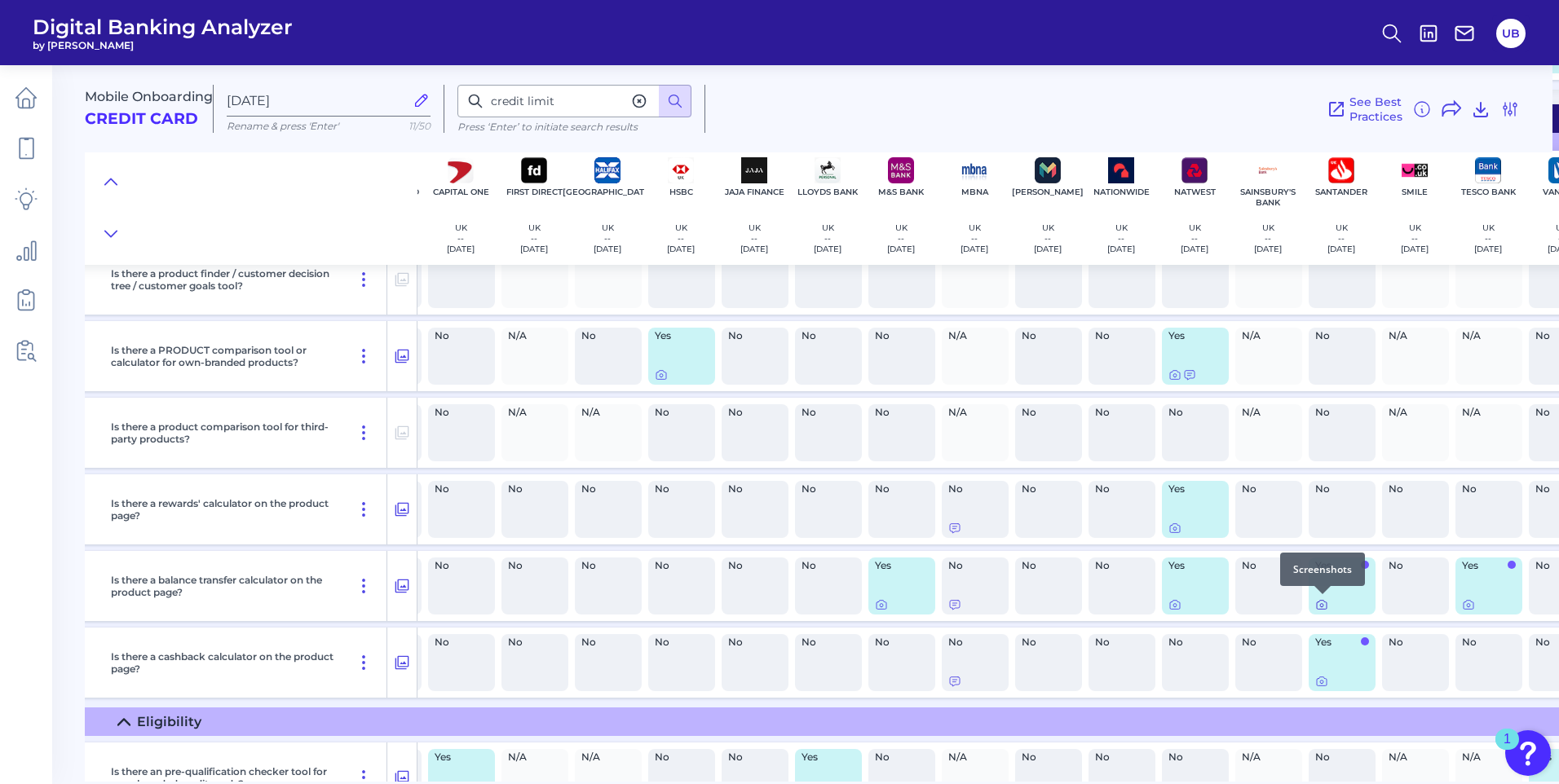
click at [1318, 599] on div at bounding box center [1322, 594] width 17 height 17
click at [1320, 605] on icon at bounding box center [1322, 606] width 4 height 4
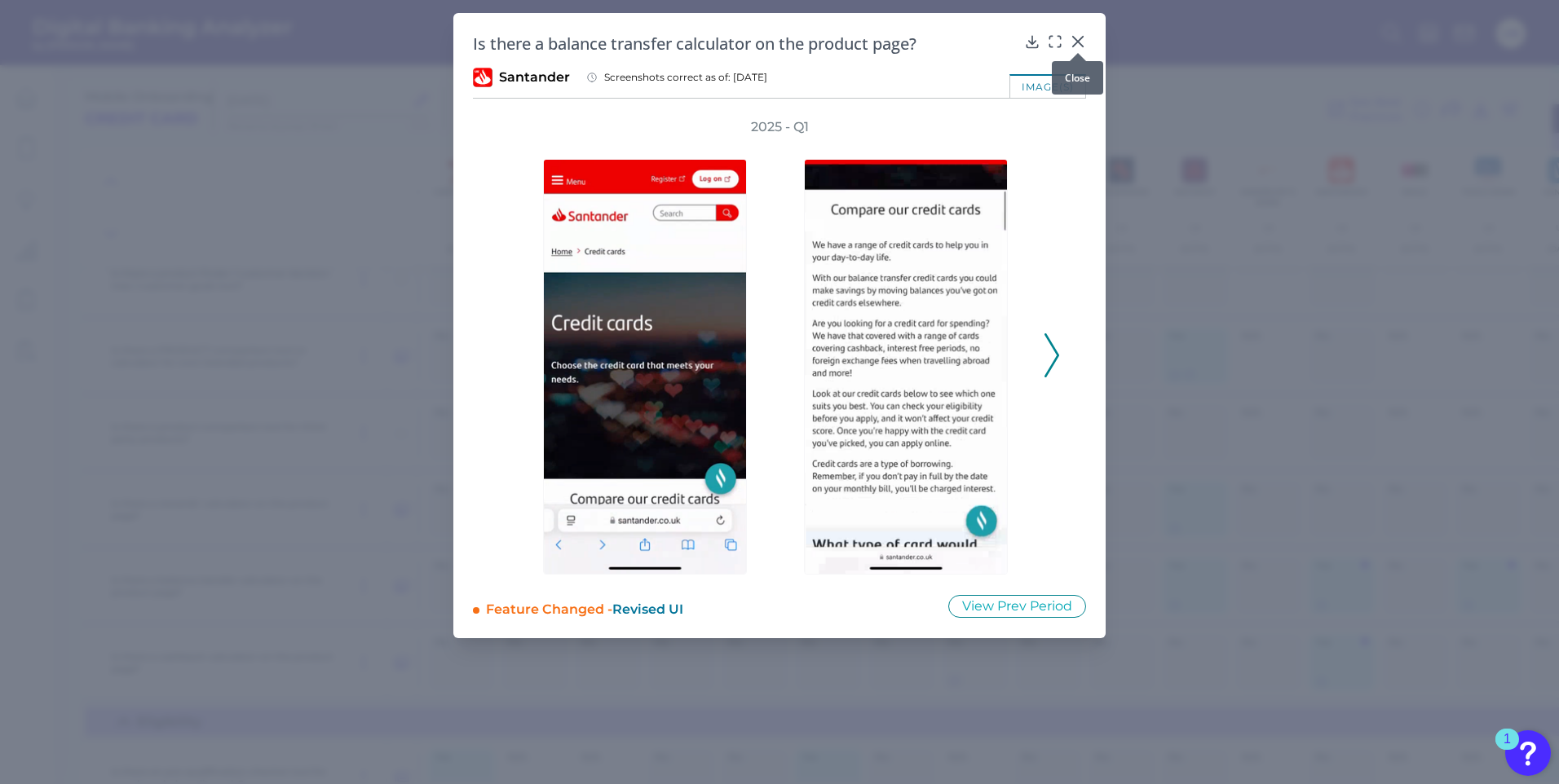
click at [1075, 42] on icon at bounding box center [1078, 42] width 17 height 17
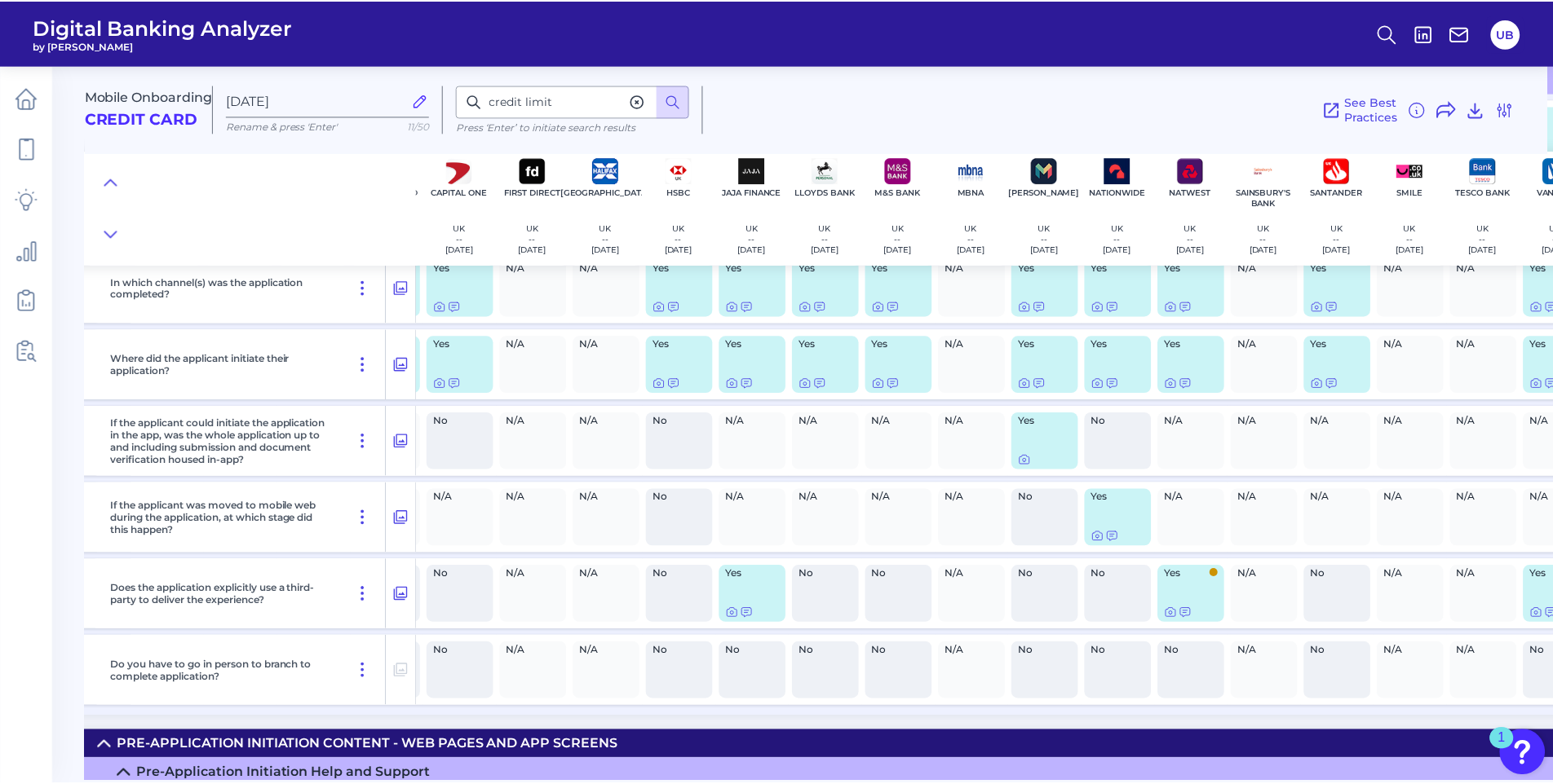
scroll to position [0, 287]
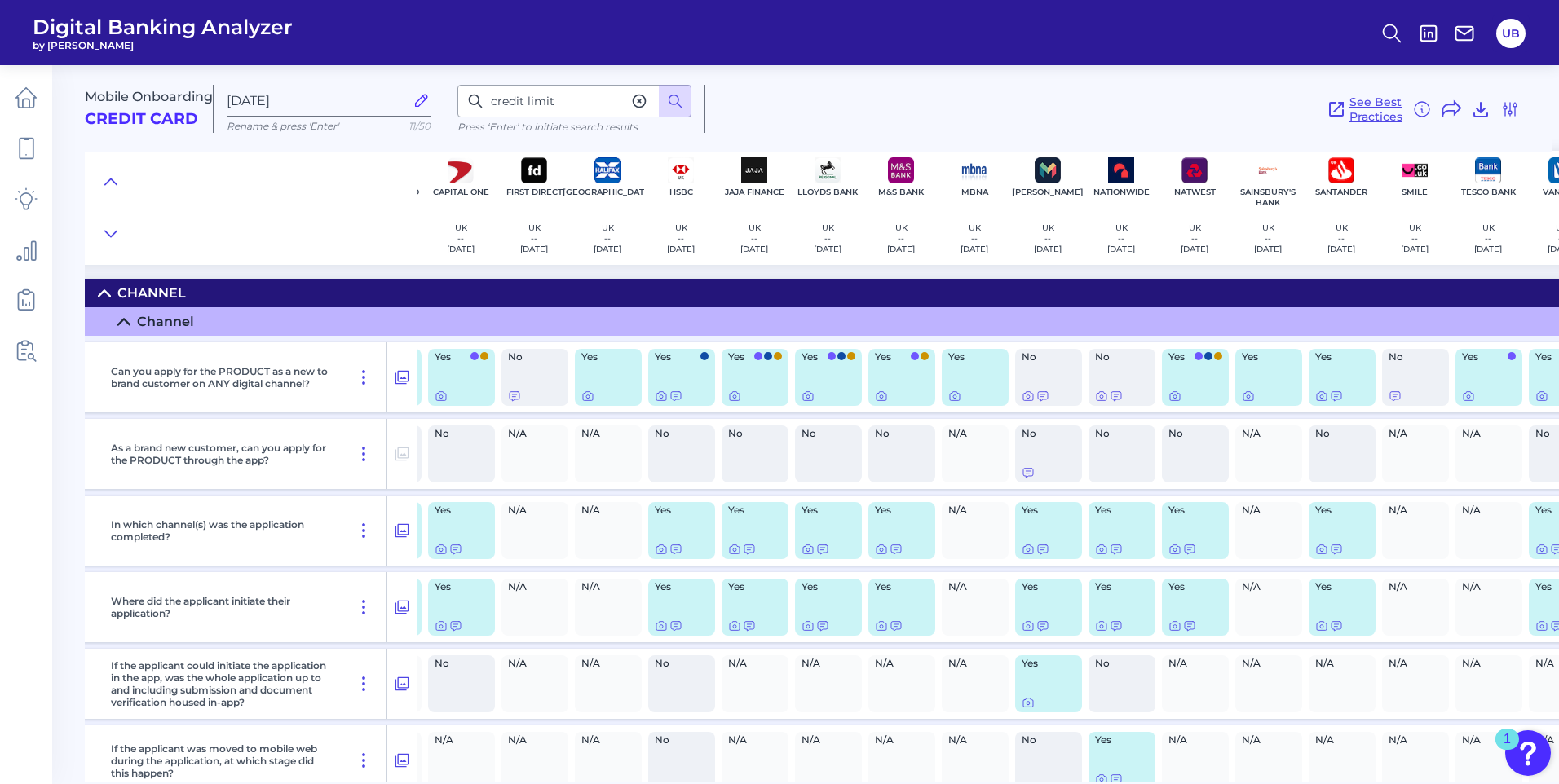
click at [1365, 101] on span "See Best Practices" at bounding box center [1376, 110] width 53 height 30
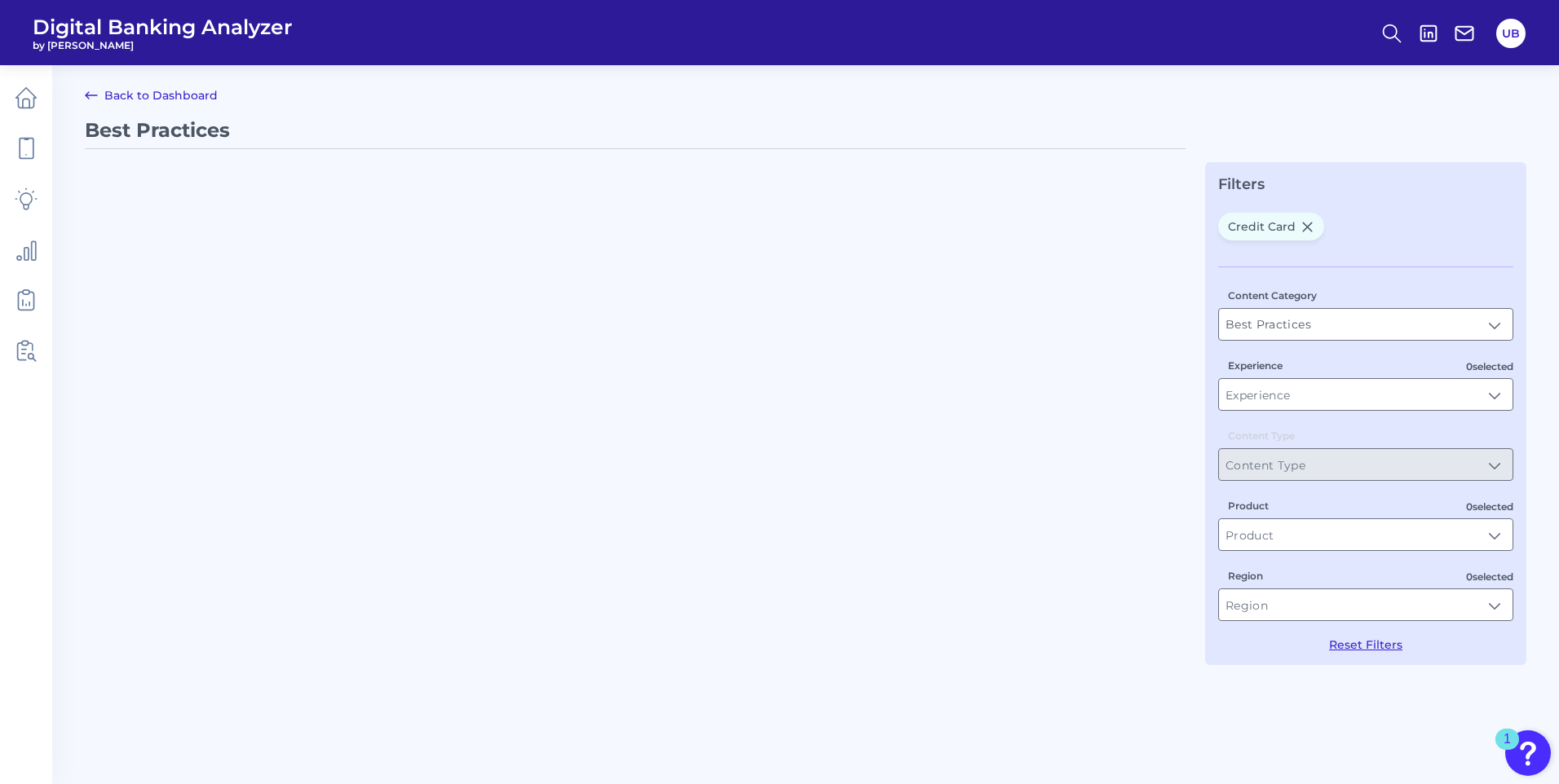
type input "Credit Card"
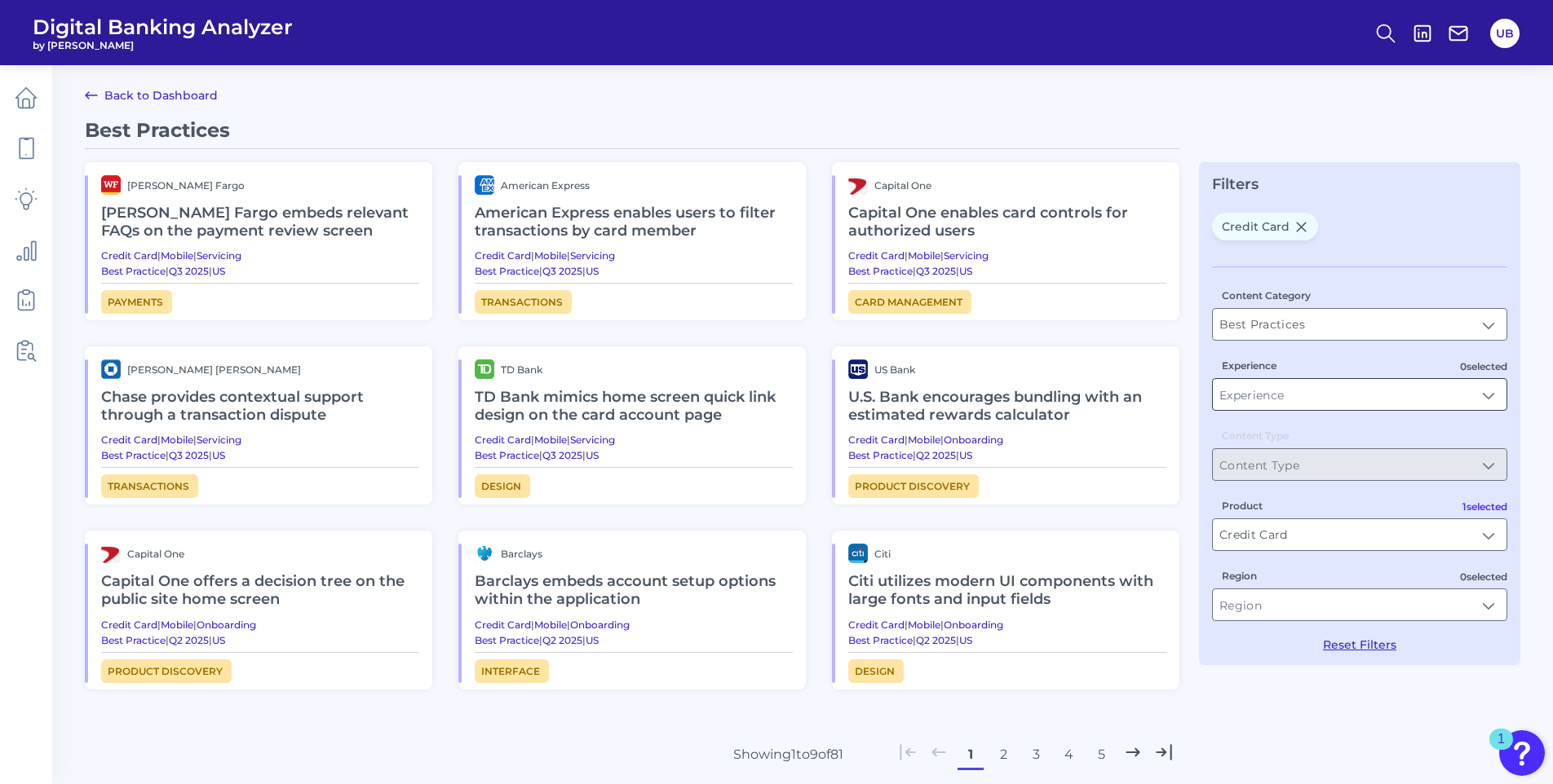
click at [1335, 396] on input "Experience" at bounding box center [1359, 394] width 293 height 31
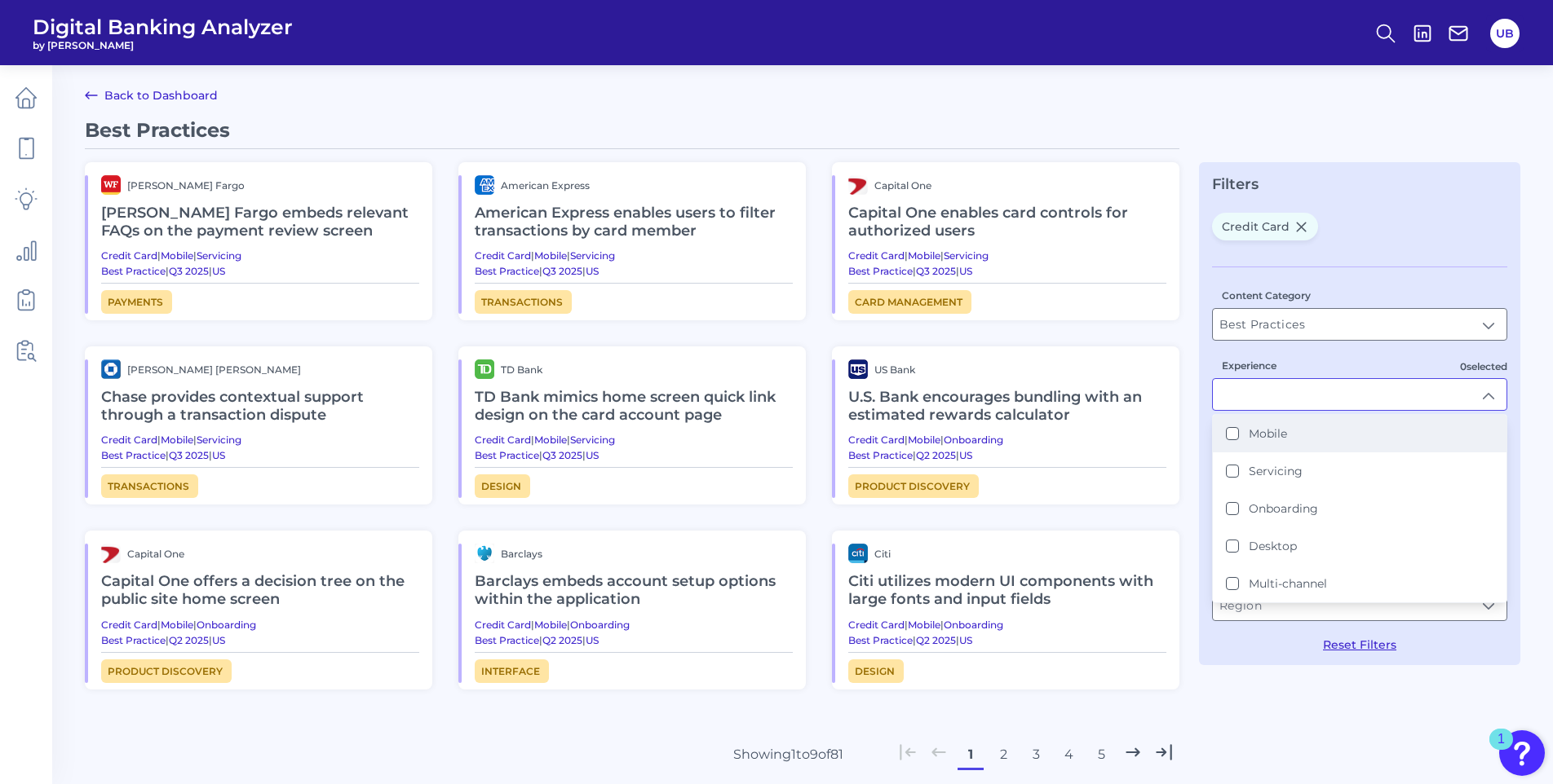
click at [1276, 440] on label "Mobile" at bounding box center [1267, 434] width 38 height 15
type input "Mobile"
click at [1359, 710] on div "Best Practices [PERSON_NAME] Fargo [PERSON_NAME] Fargo embeds relevant FAQs on …" at bounding box center [802, 501] width 1436 height 767
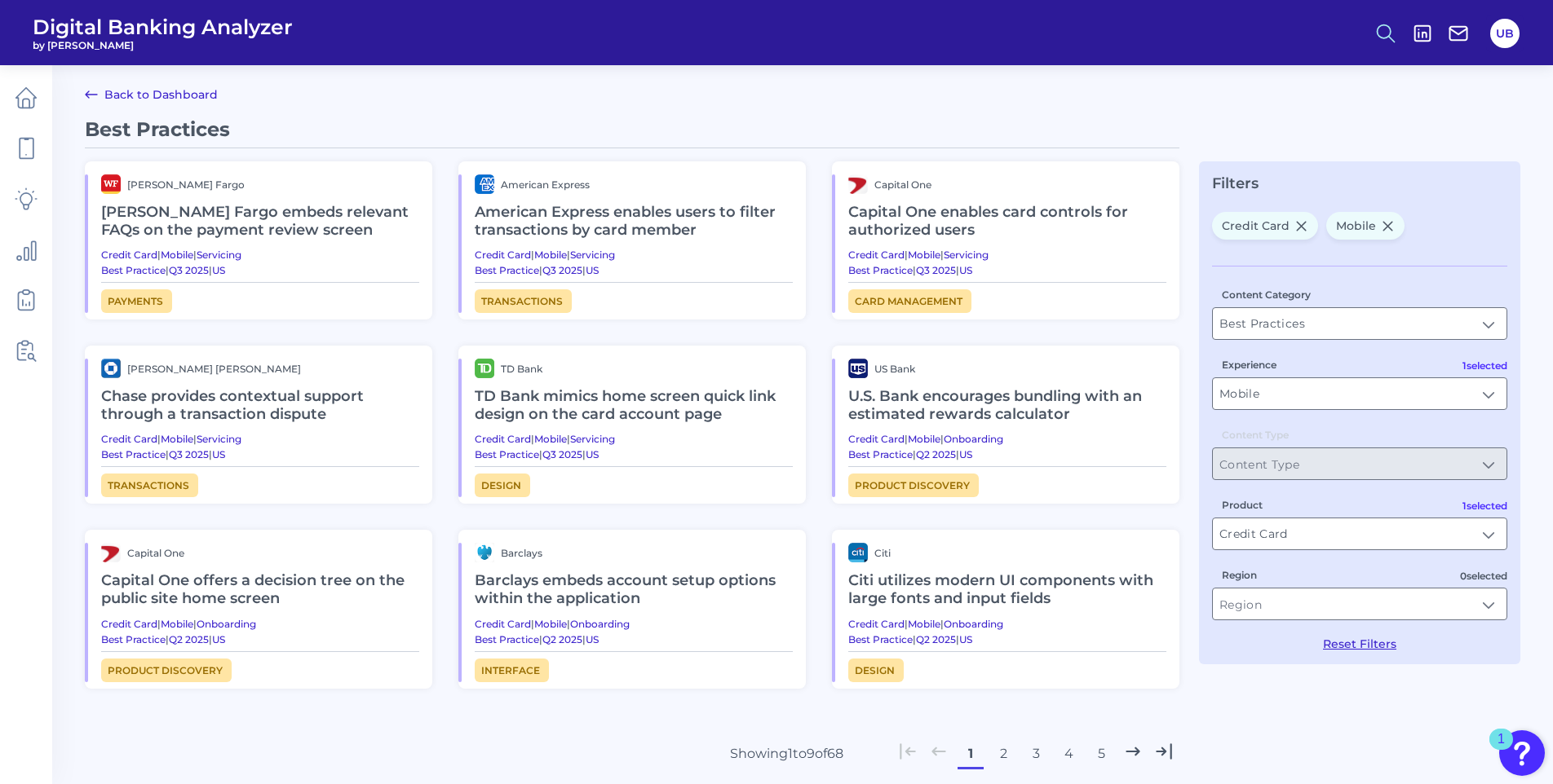
click at [1384, 35] on icon at bounding box center [1385, 34] width 23 height 23
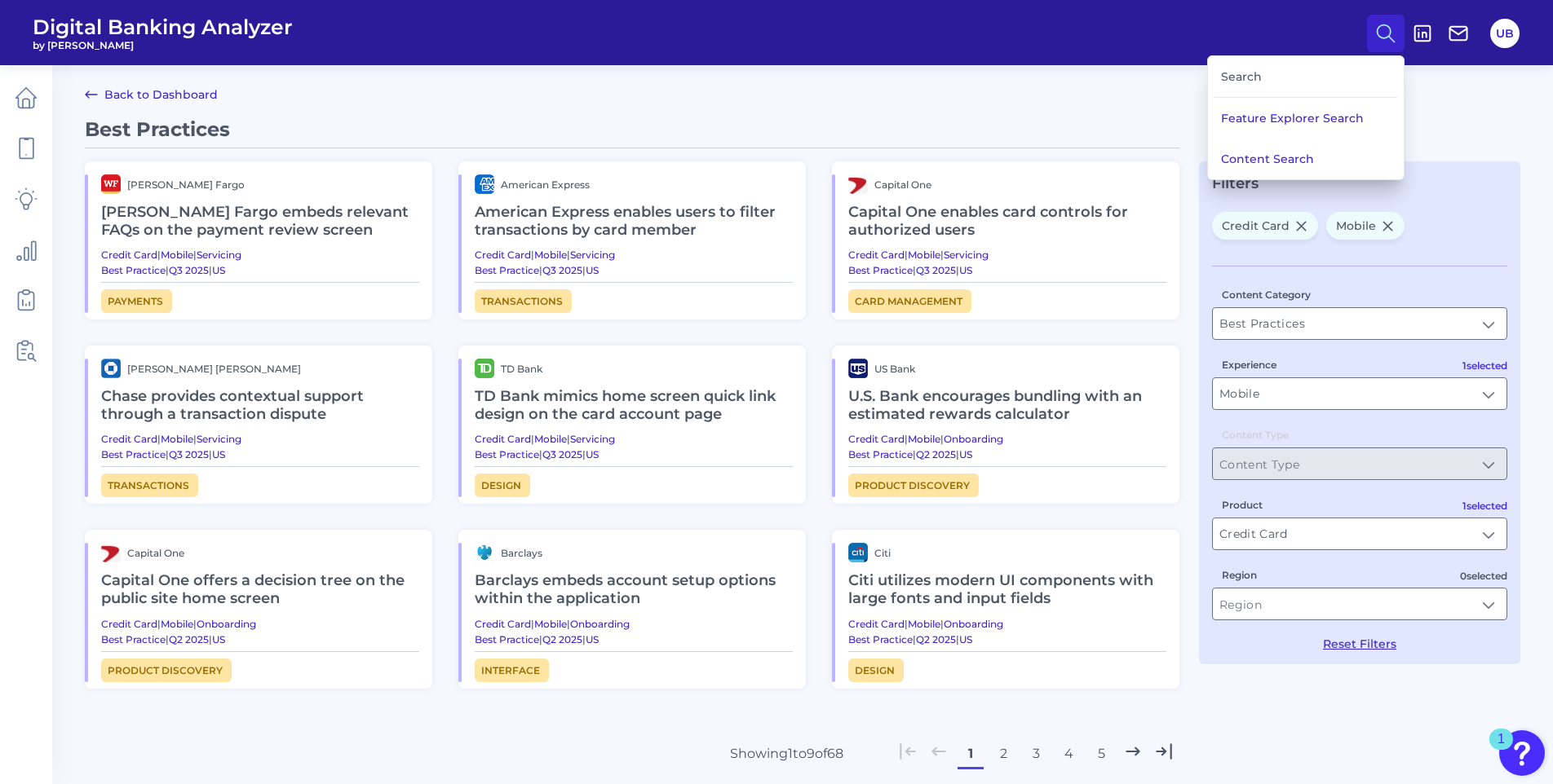
click at [1297, 69] on div "Search" at bounding box center [1306, 76] width 183 height 42
click at [1256, 76] on div "Search" at bounding box center [1306, 76] width 183 height 42
click at [1248, 154] on button "Content Search" at bounding box center [1306, 159] width 196 height 41
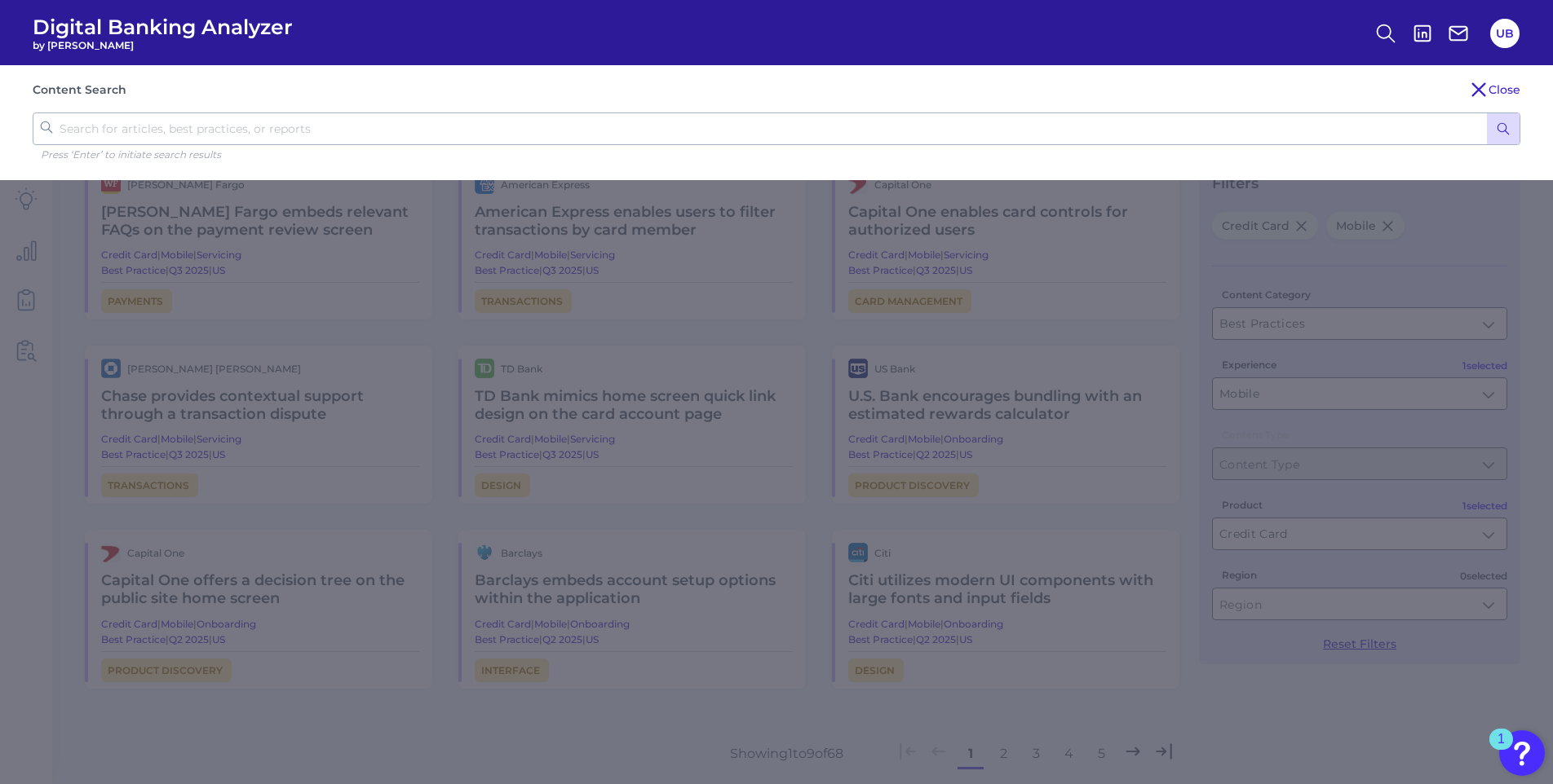
click at [1105, 129] on input "text" at bounding box center [776, 128] width 1488 height 33
type input "credit limit"
click at [1487, 114] on button "submit" at bounding box center [1503, 128] width 33 height 31
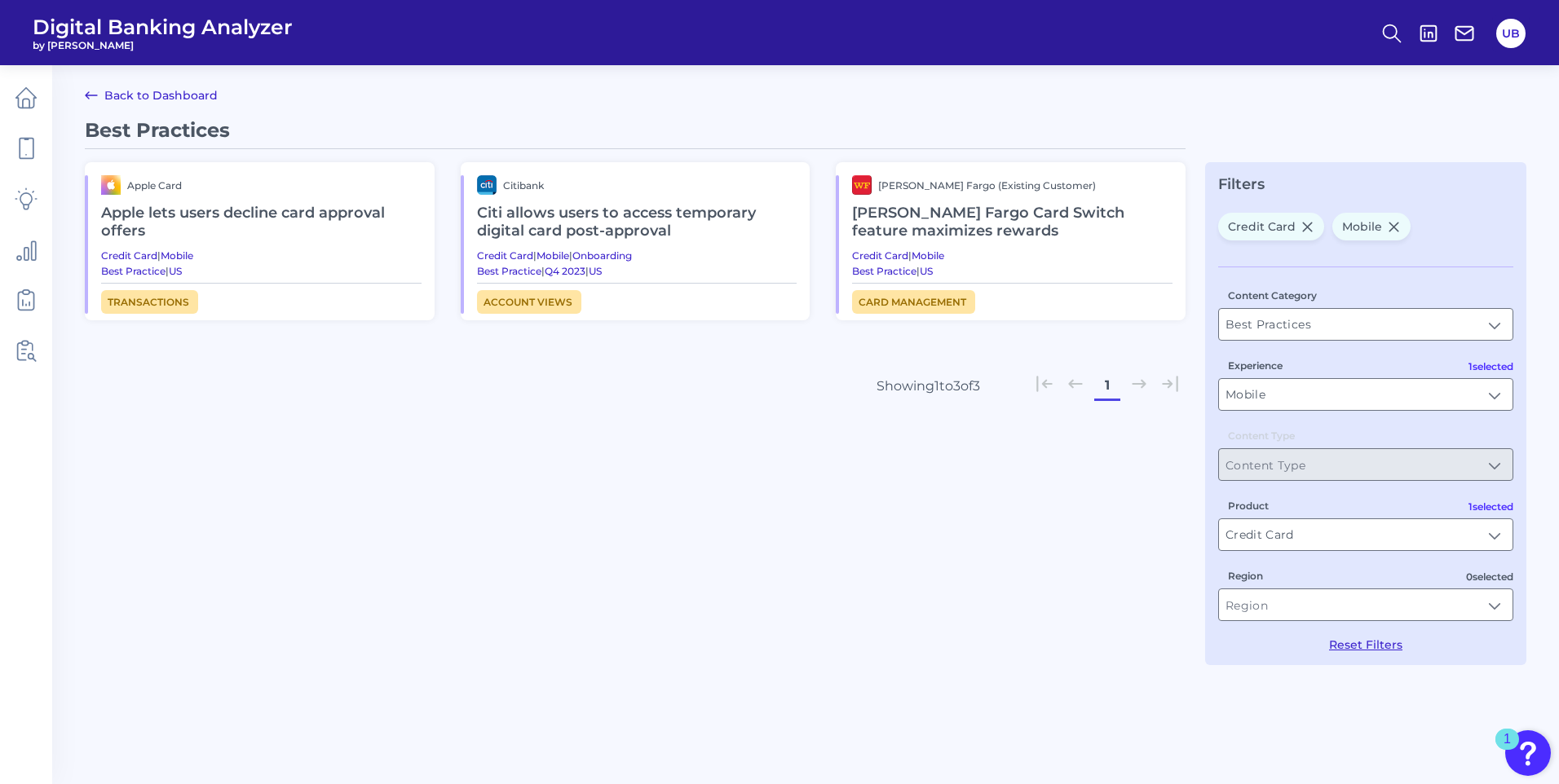
click at [637, 232] on h2 "Citi allows users to access temporary digital card post-approval" at bounding box center [637, 222] width 320 height 55
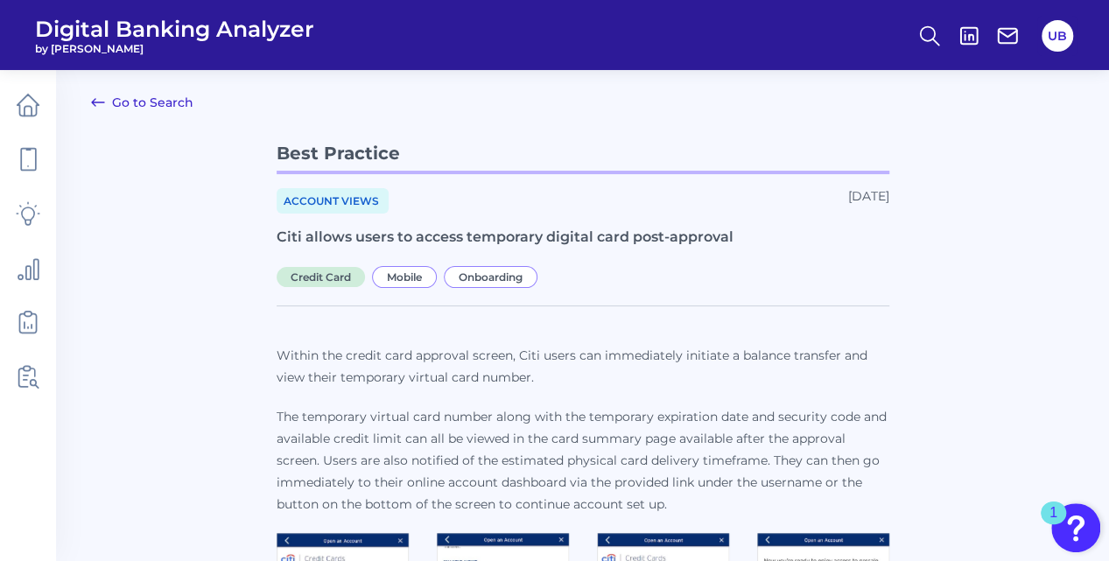
click at [96, 99] on icon at bounding box center [98, 102] width 21 height 21
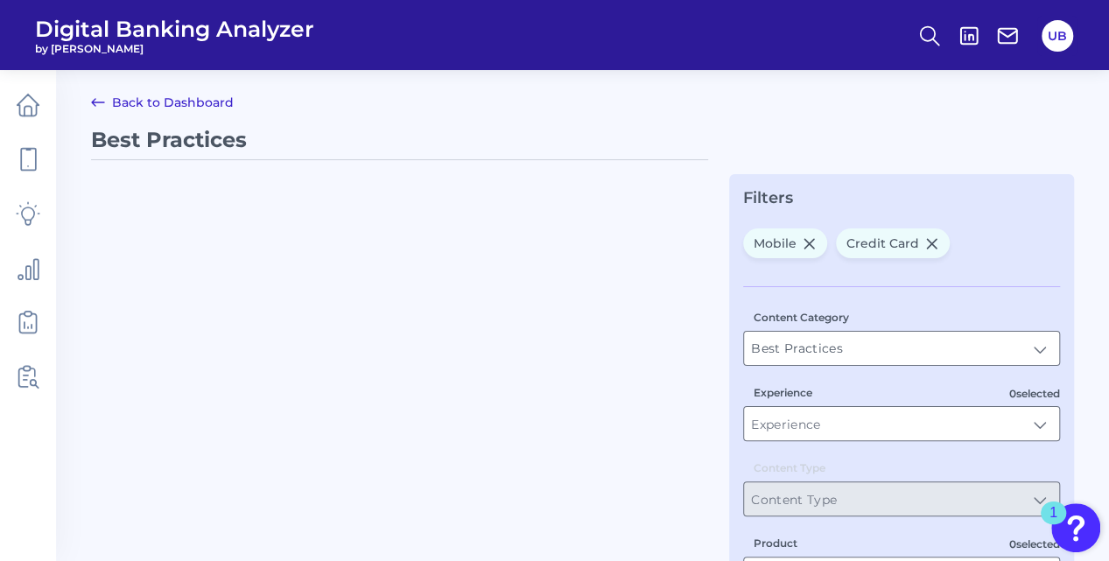
type input "Mobile"
type input "Credit Card"
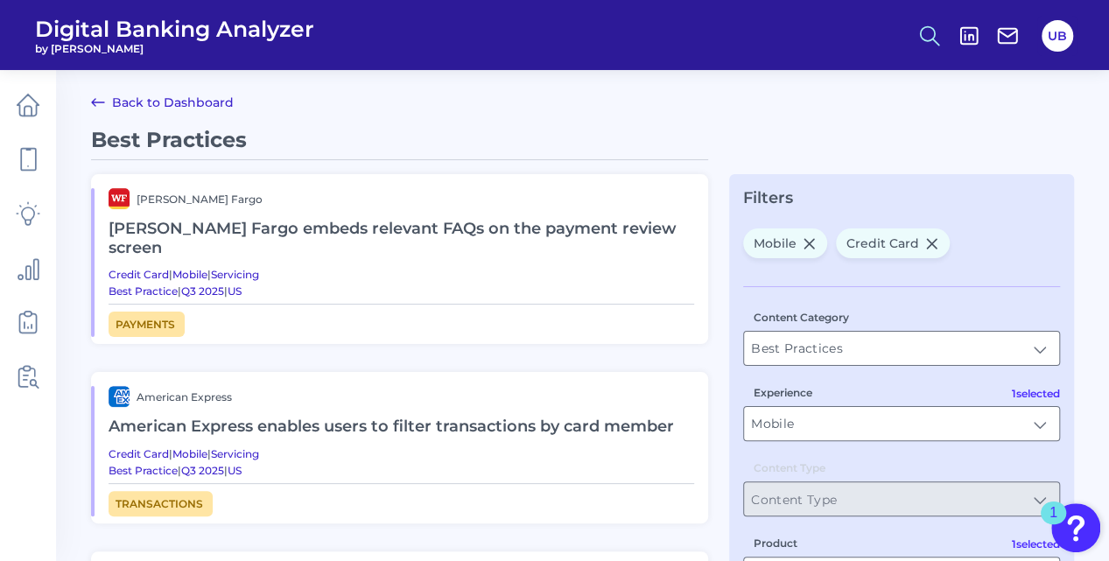
click at [928, 34] on icon at bounding box center [930, 36] width 25 height 25
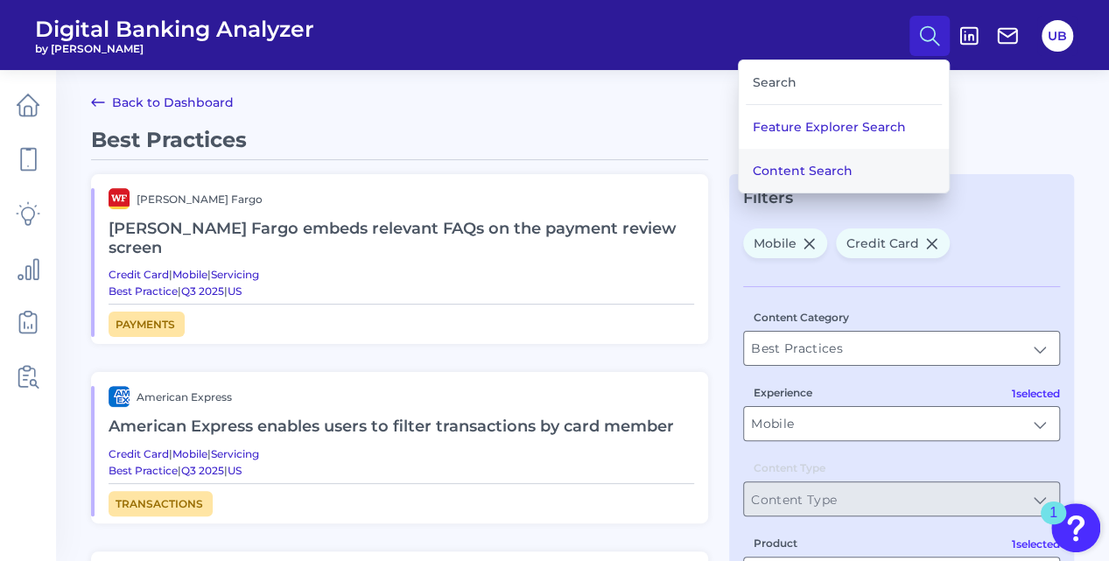
click at [789, 154] on button "Content Search" at bounding box center [844, 171] width 210 height 44
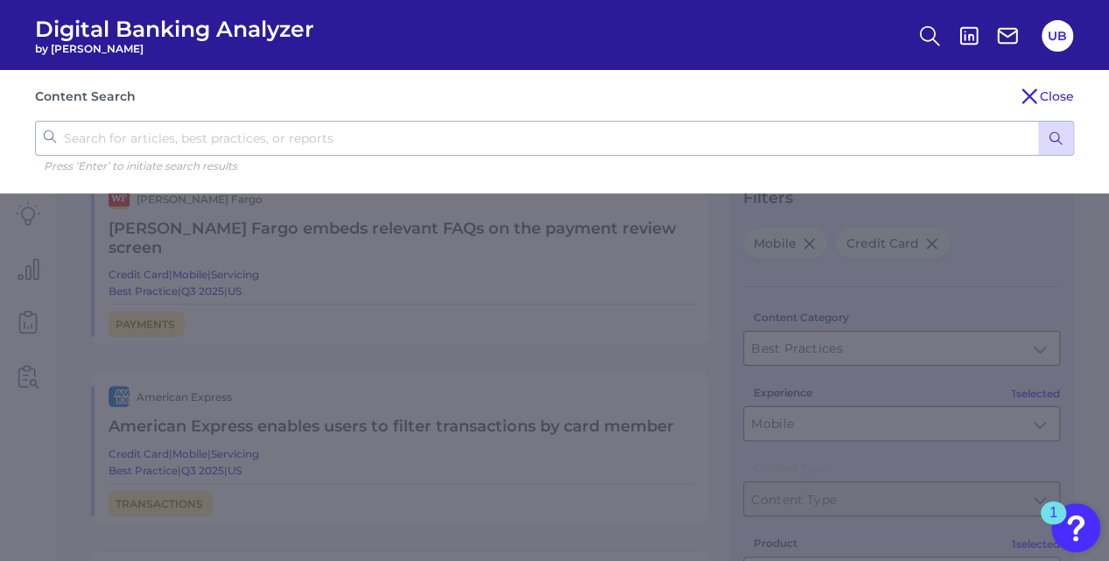
click at [284, 141] on input "text" at bounding box center [554, 138] width 1039 height 35
type input "credit limit"
click at [1038, 122] on button "submit" at bounding box center [1055, 138] width 35 height 33
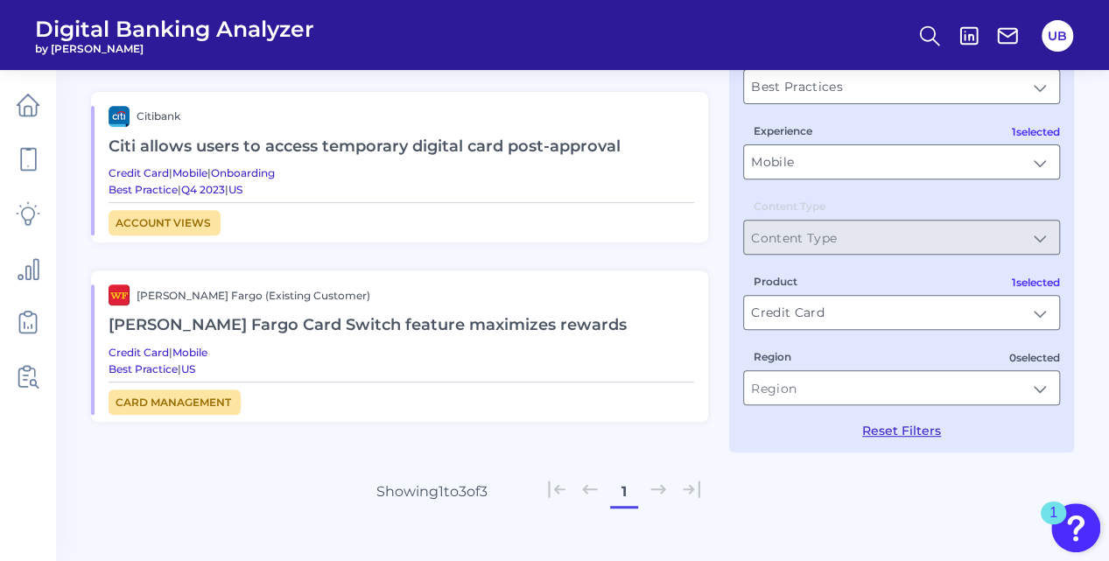
scroll to position [264, 0]
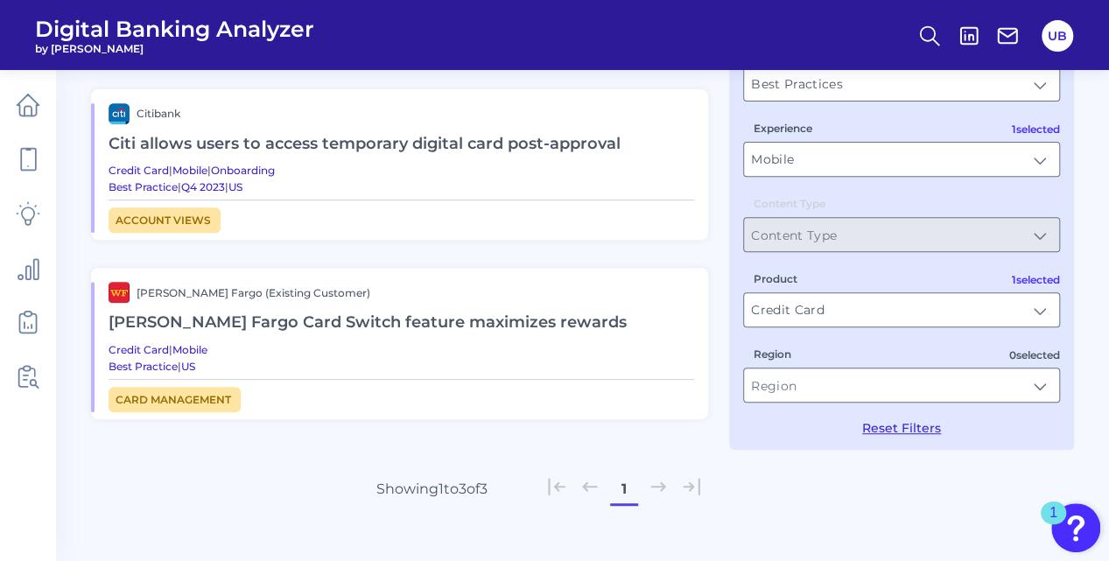
click at [279, 328] on h2 "[PERSON_NAME] Fargo Card Switch feature maximizes rewards" at bounding box center [402, 323] width 586 height 40
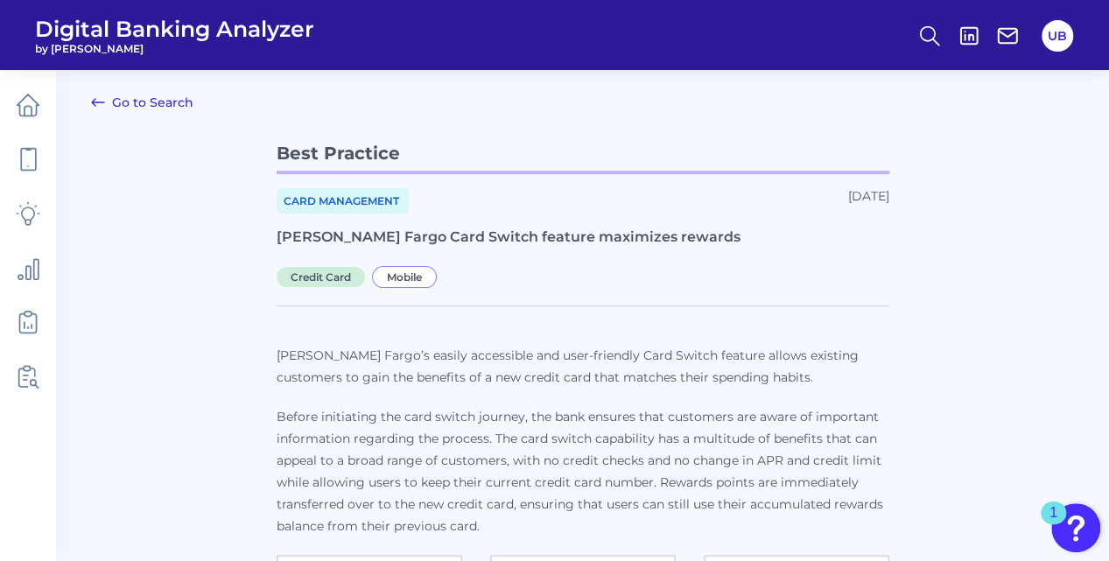
click at [138, 102] on link "Go to Search" at bounding box center [142, 102] width 102 height 21
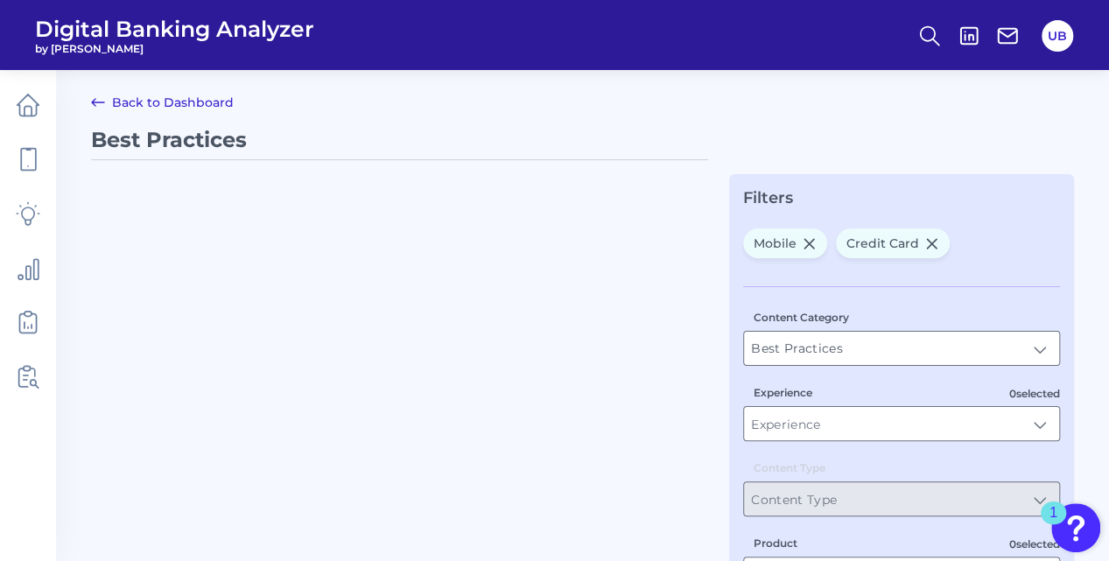
type input "Mobile"
type input "Credit Card"
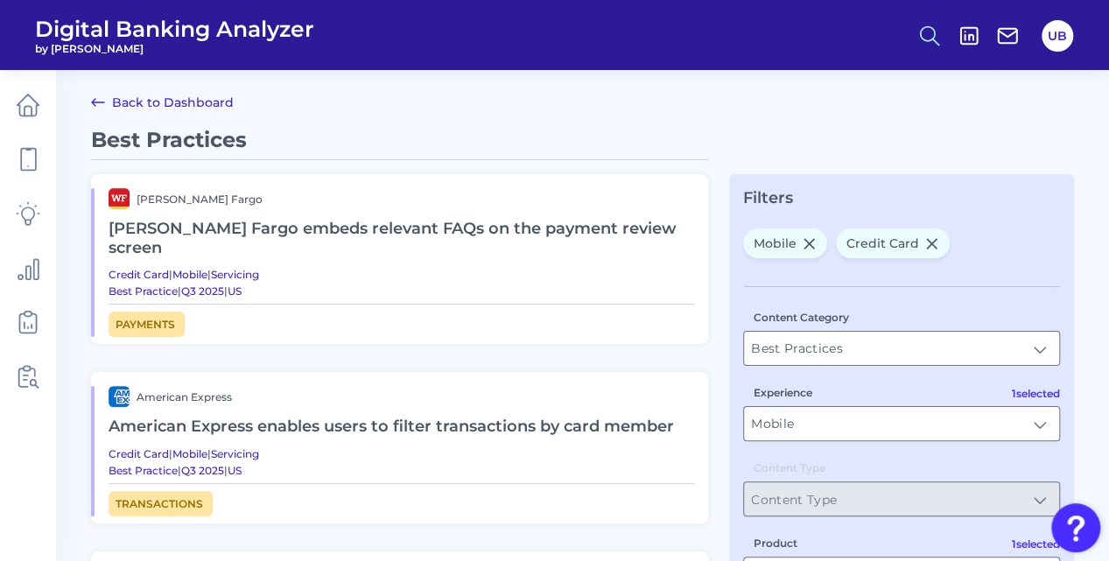
click at [930, 42] on icon at bounding box center [930, 36] width 25 height 25
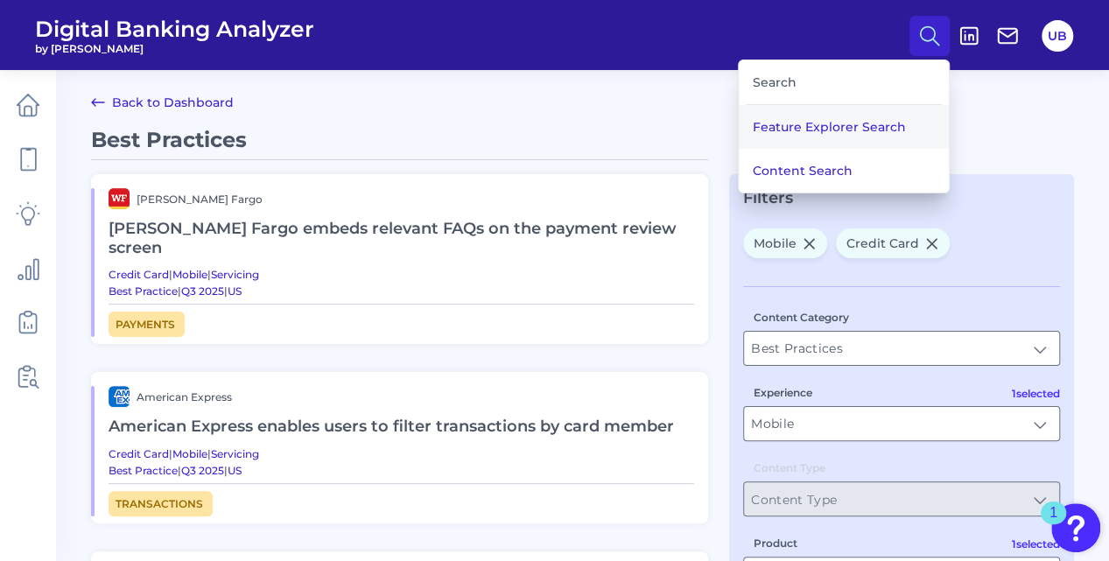
click at [847, 126] on button "Feature Explorer Search" at bounding box center [844, 127] width 210 height 44
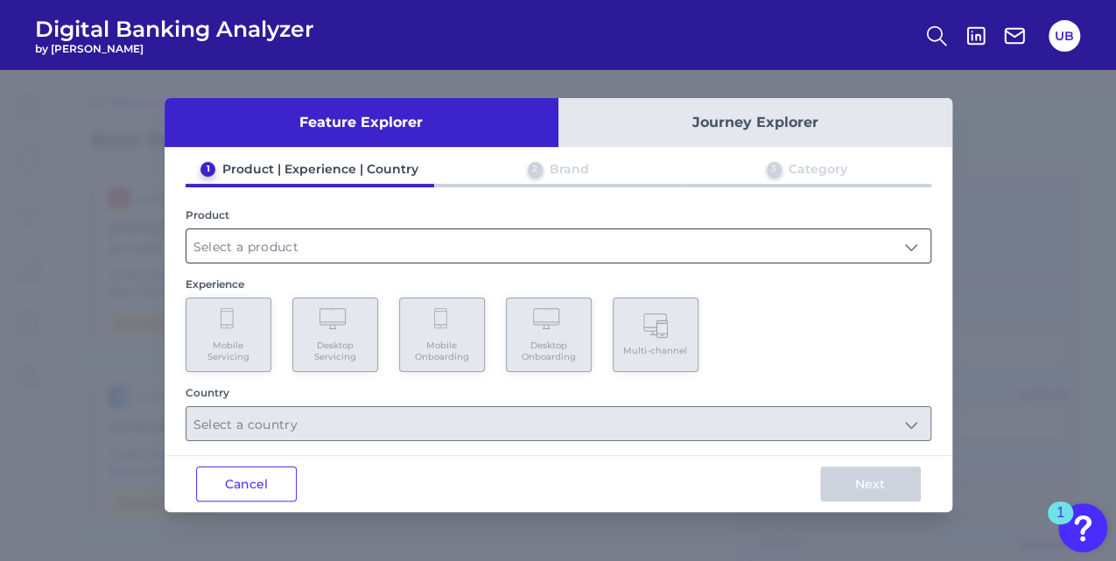
click at [265, 256] on input "text" at bounding box center [558, 245] width 744 height 33
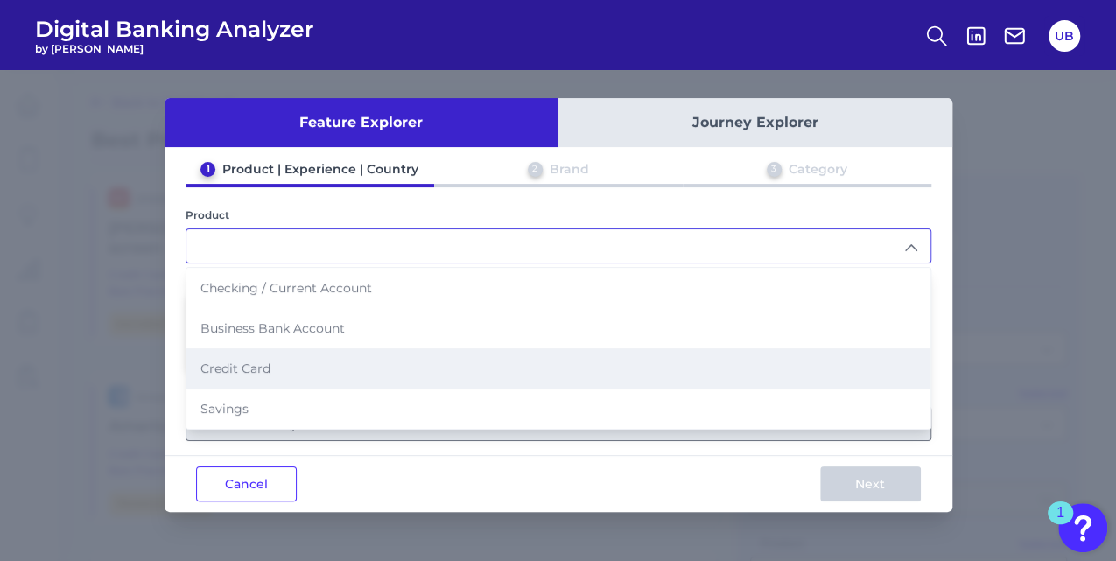
click at [246, 371] on span "Credit Card" at bounding box center [235, 369] width 70 height 16
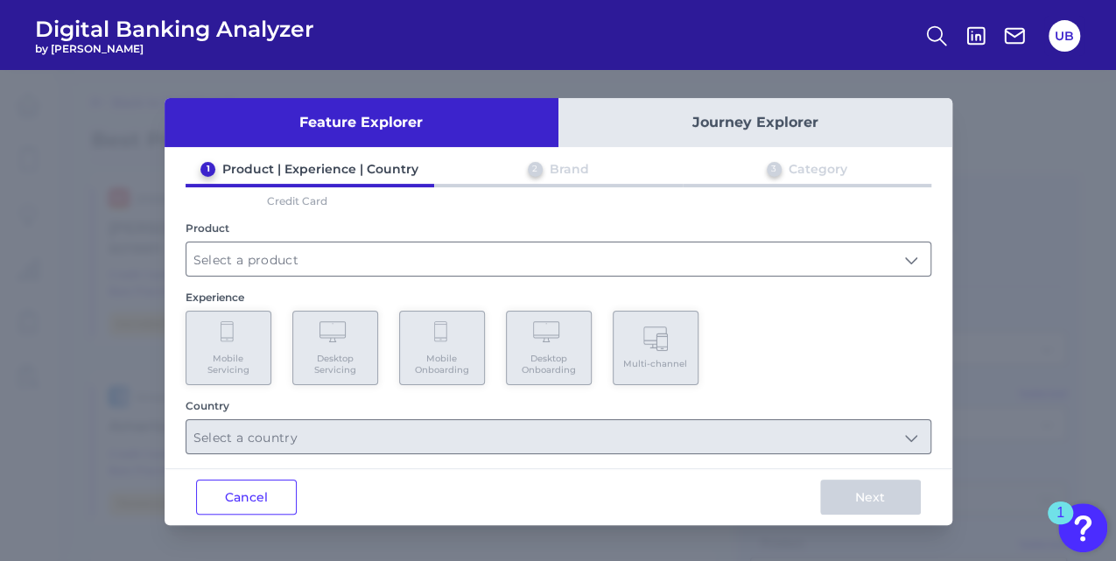
type input "Credit Card"
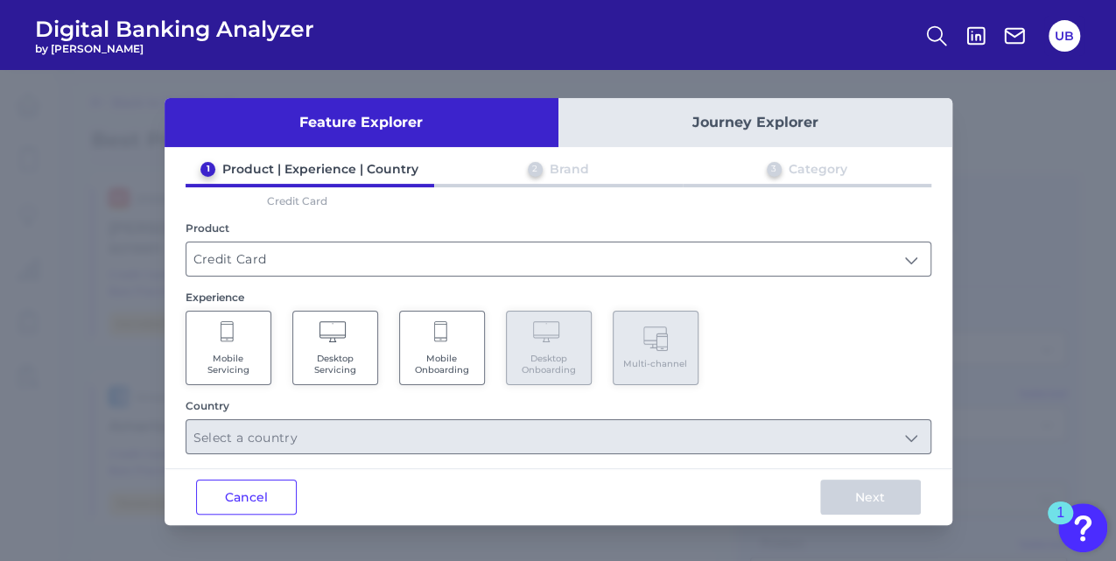
click at [436, 328] on icon at bounding box center [442, 333] width 16 height 25
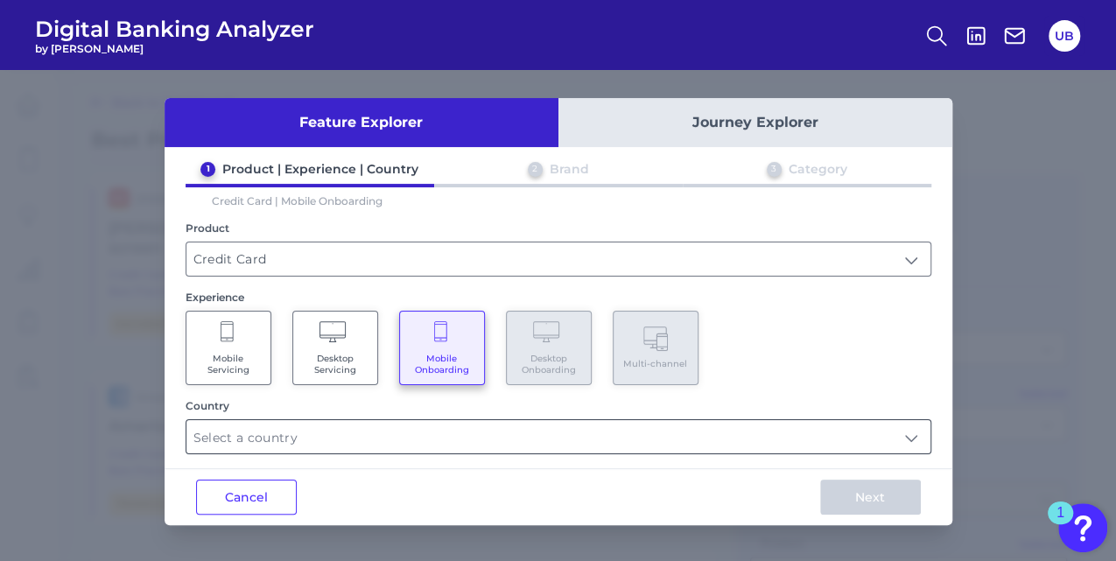
click at [416, 437] on input "text" at bounding box center [558, 436] width 744 height 33
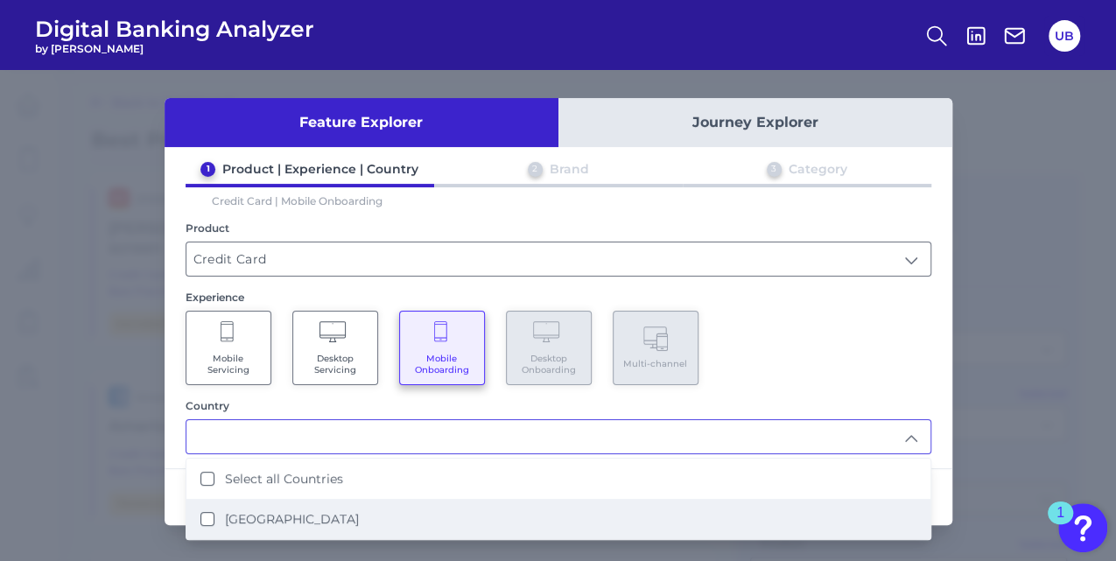
click at [305, 511] on label "[GEOGRAPHIC_DATA]" at bounding box center [292, 519] width 134 height 16
type input "Select all Countries"
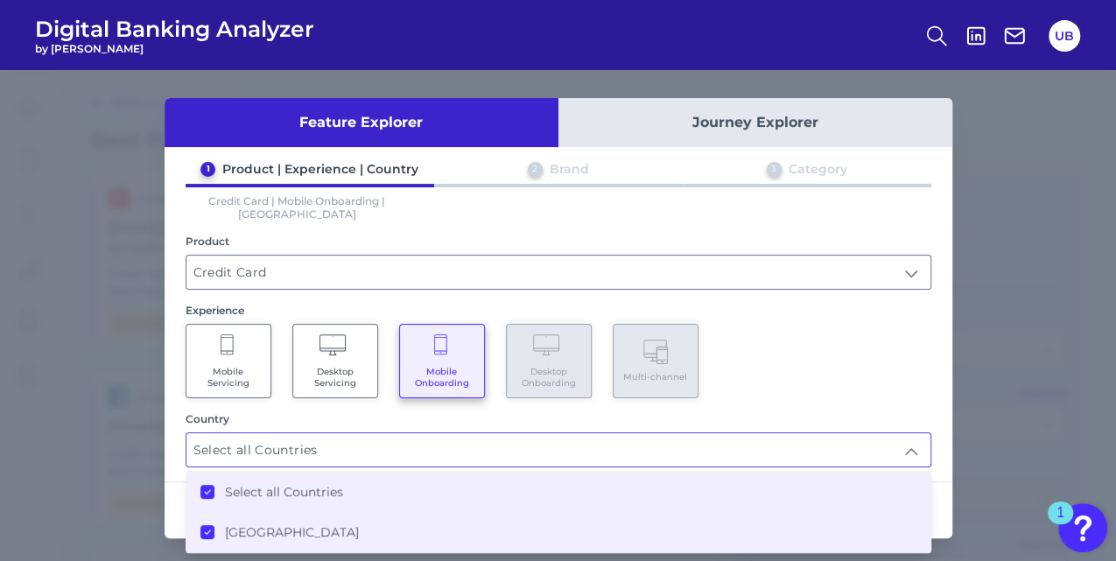
click at [904, 362] on div "Mobile Servicing Desktop Servicing Mobile Onboarding Desktop Onboarding Multi-c…" at bounding box center [559, 361] width 746 height 74
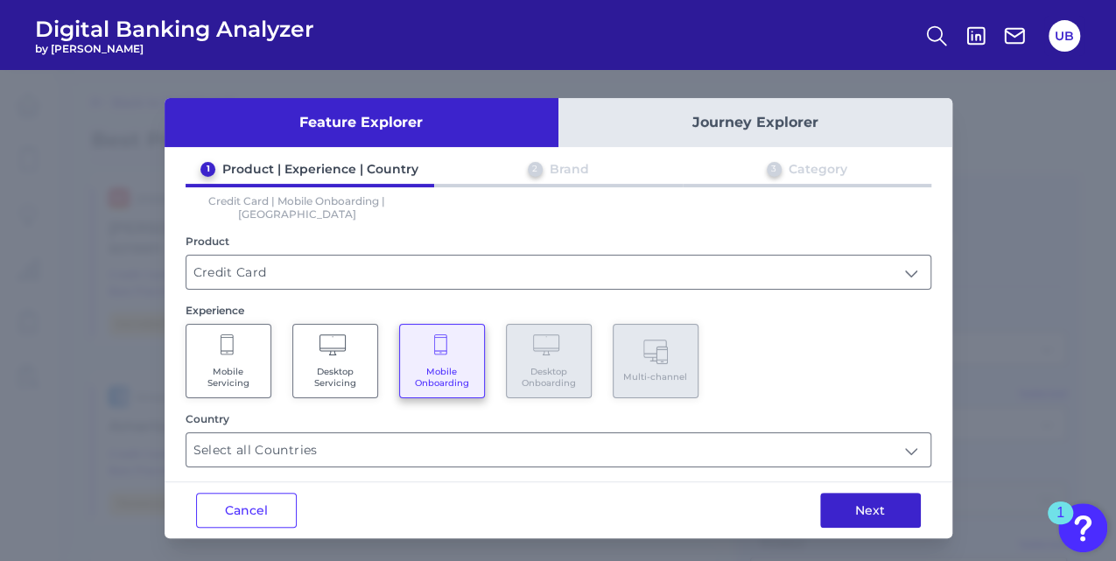
click at [867, 502] on button "Next" at bounding box center [870, 510] width 101 height 35
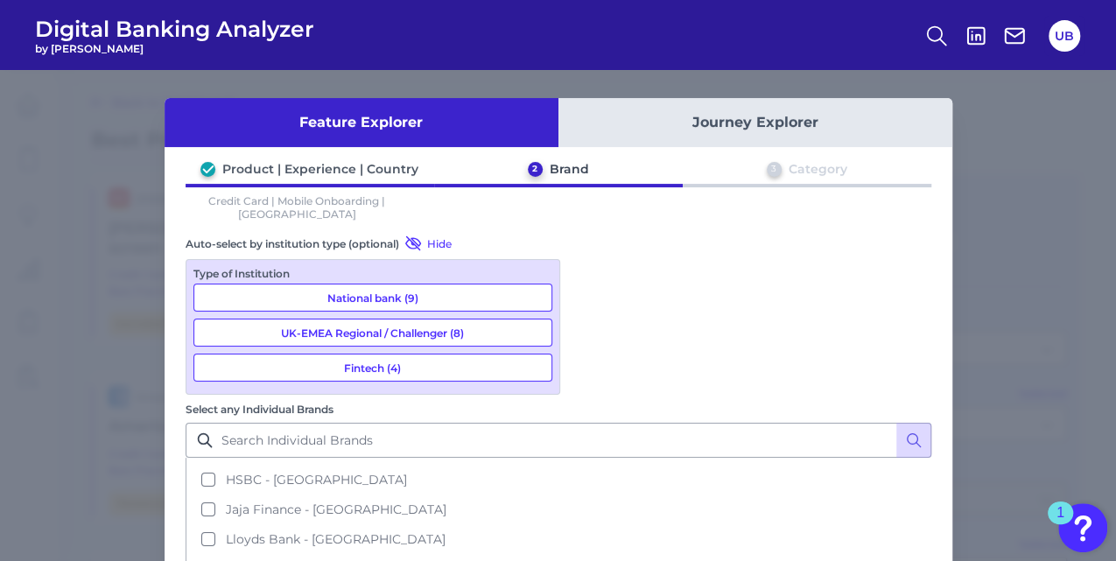
scroll to position [233, 0]
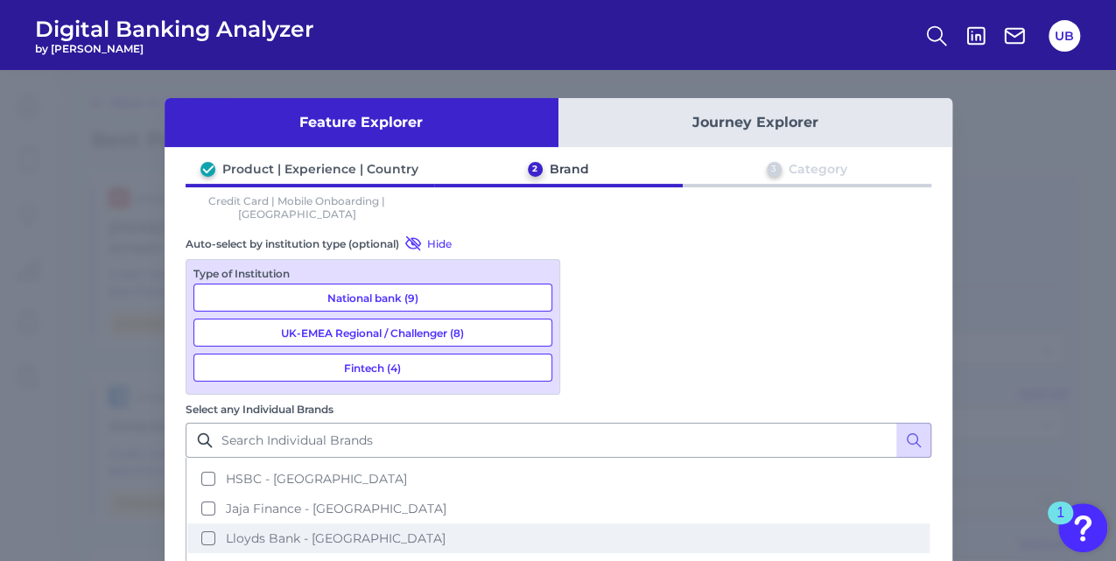
click at [446, 531] on span "Lloyds Bank - [GEOGRAPHIC_DATA]" at bounding box center [336, 539] width 220 height 16
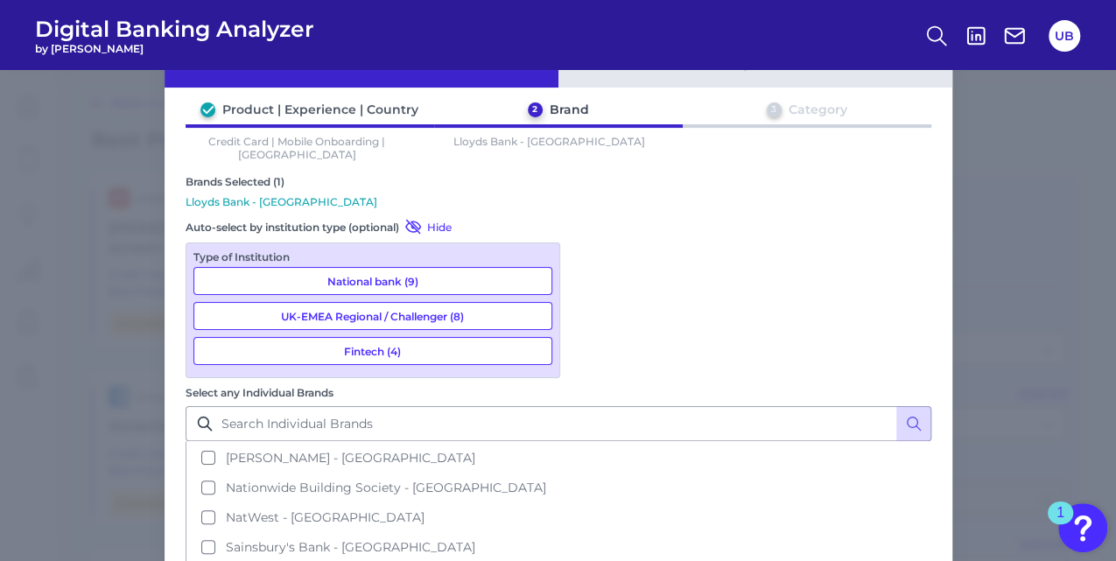
scroll to position [102, 0]
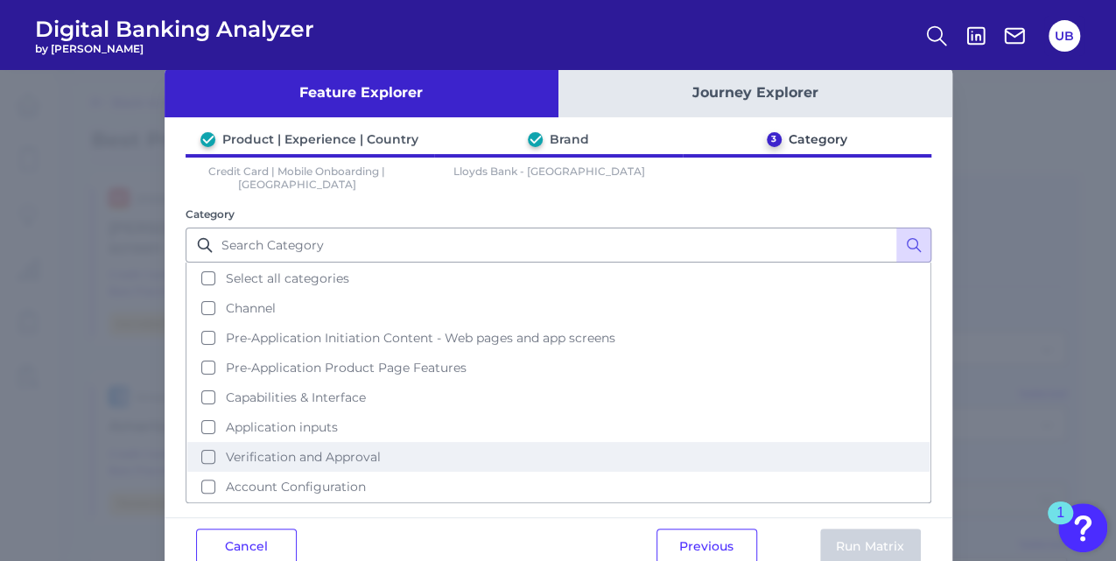
scroll to position [46, 0]
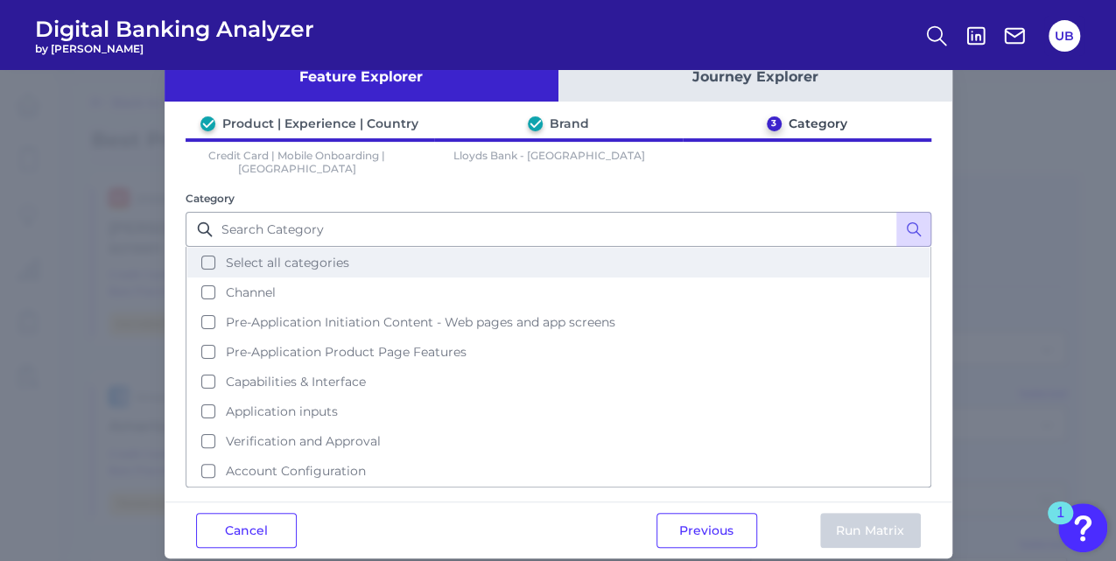
click at [214, 252] on button "Select all categories" at bounding box center [558, 263] width 742 height 30
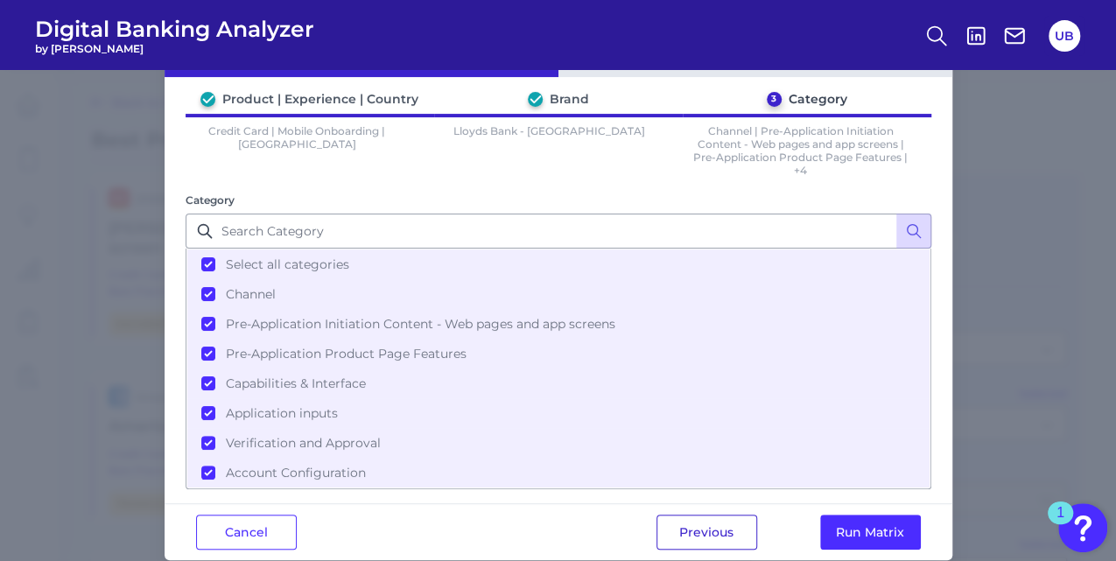
scroll to position [84, 0]
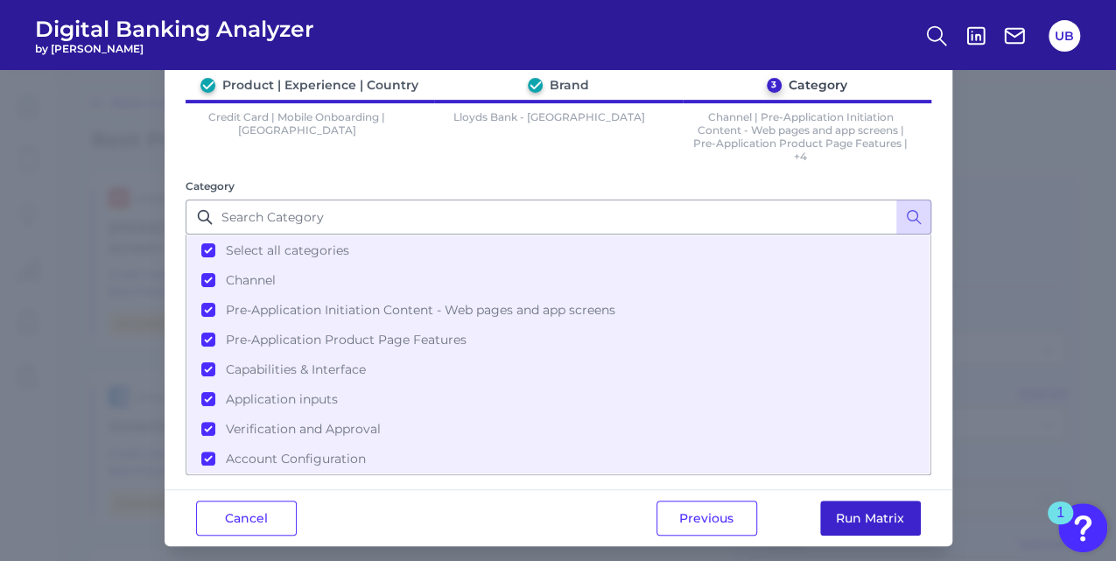
click at [846, 501] on button "Run Matrix" at bounding box center [870, 518] width 101 height 35
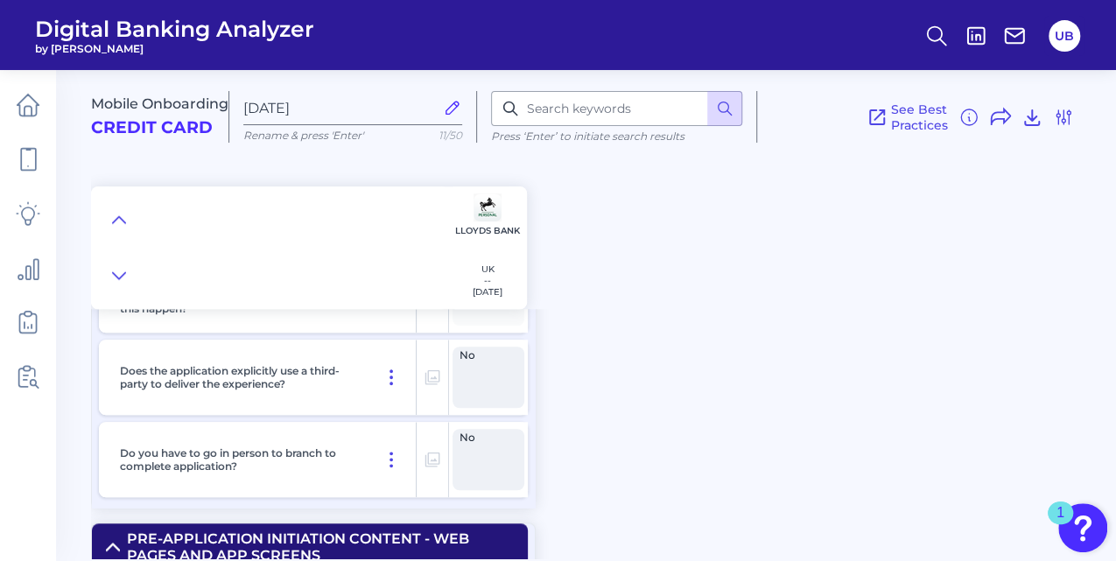
scroll to position [583, 0]
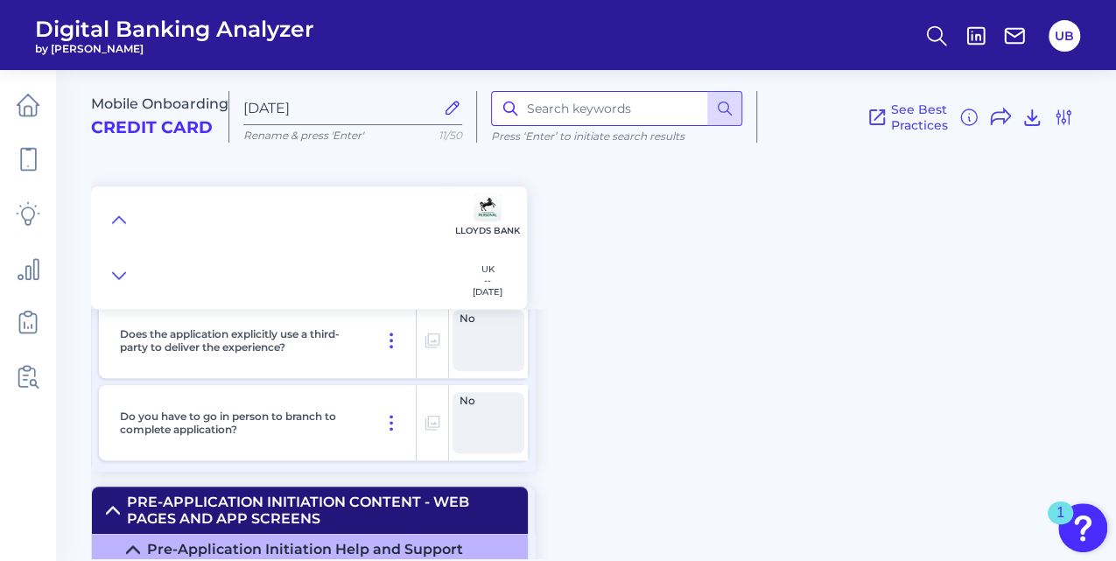
click at [574, 116] on input at bounding box center [616, 108] width 251 height 35
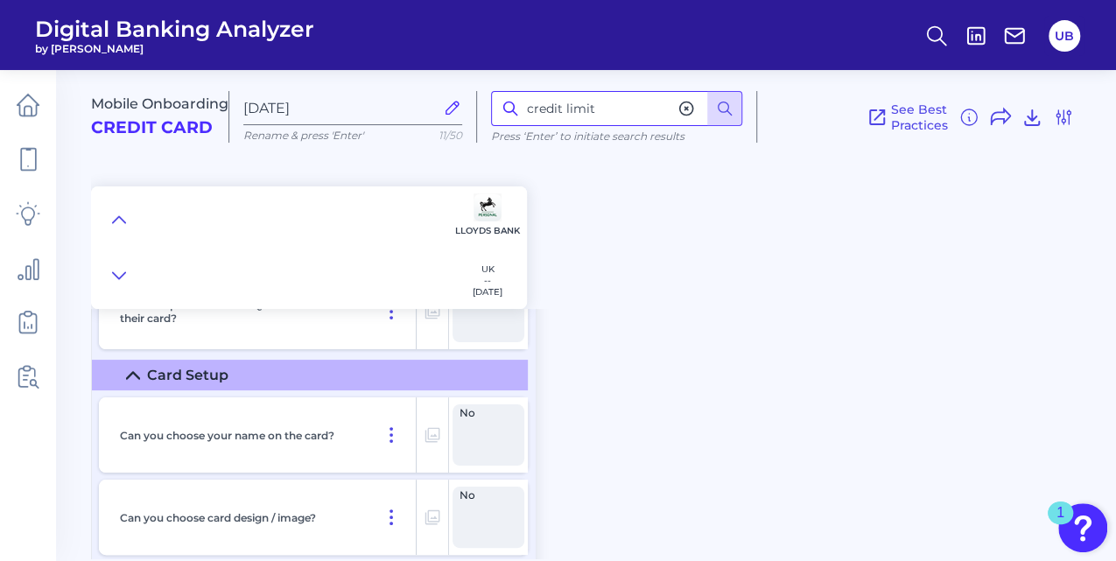
scroll to position [12994, 0]
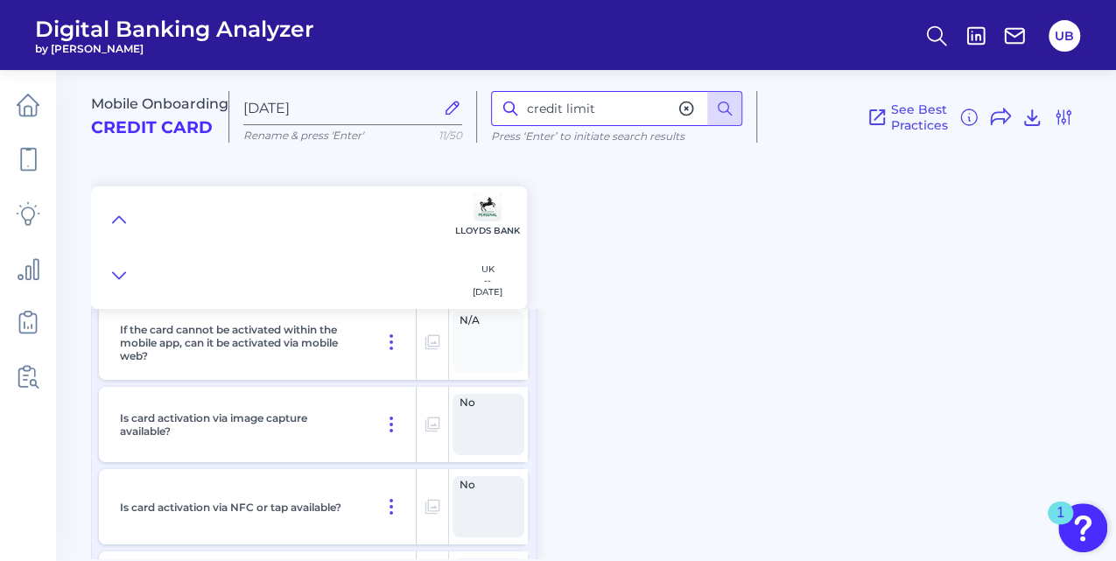
click at [532, 109] on input "credit limit" at bounding box center [616, 108] width 251 height 35
type input "indicative credit limit"
